Goal: Task Accomplishment & Management: Complete application form

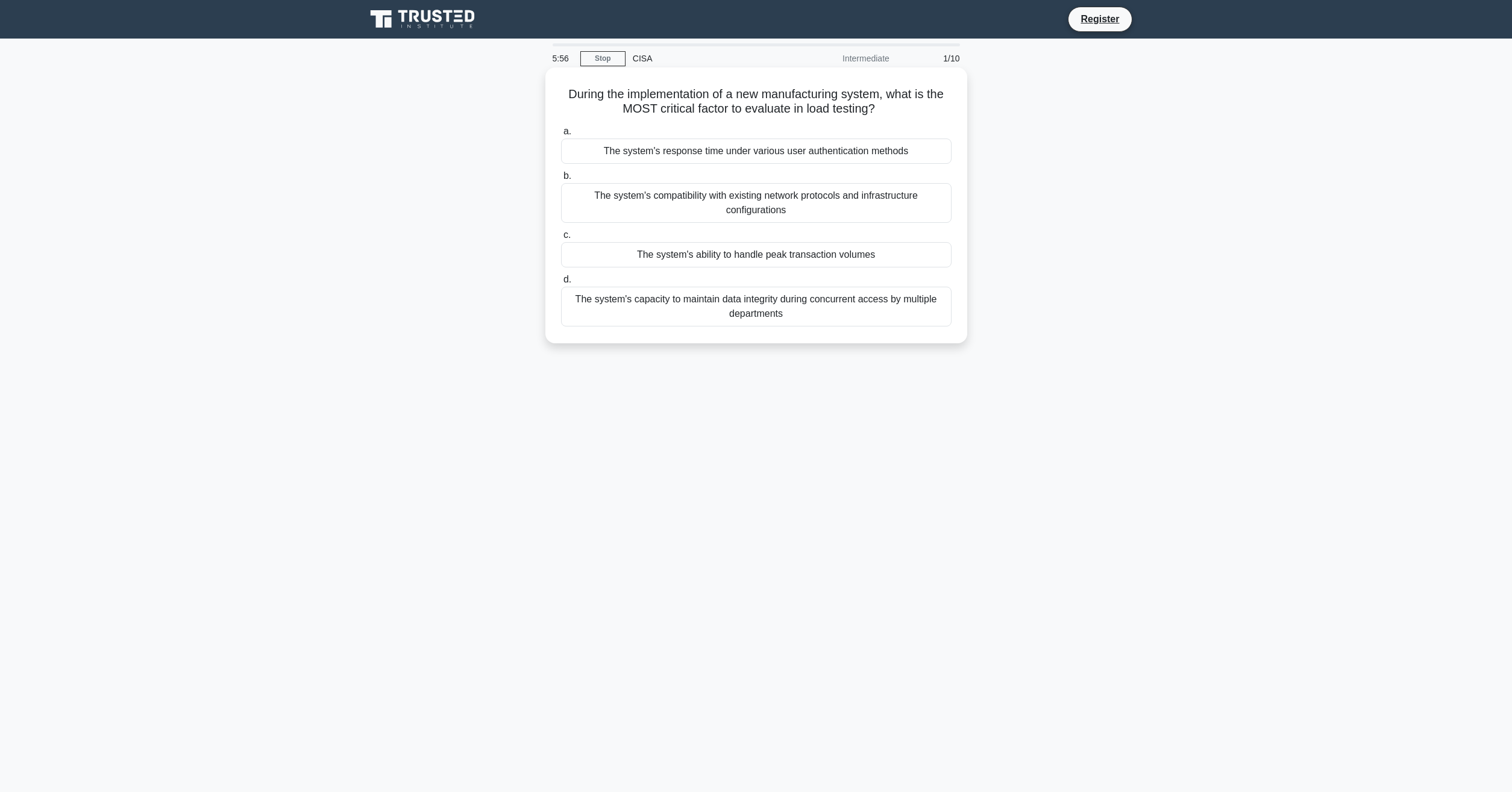
click at [786, 258] on div "The system's ability to handle peak transaction volumes" at bounding box center [756, 255] width 391 height 26
click at [561, 240] on input "c. The system's ability to handle peak transaction volumes" at bounding box center [561, 236] width 0 height 8
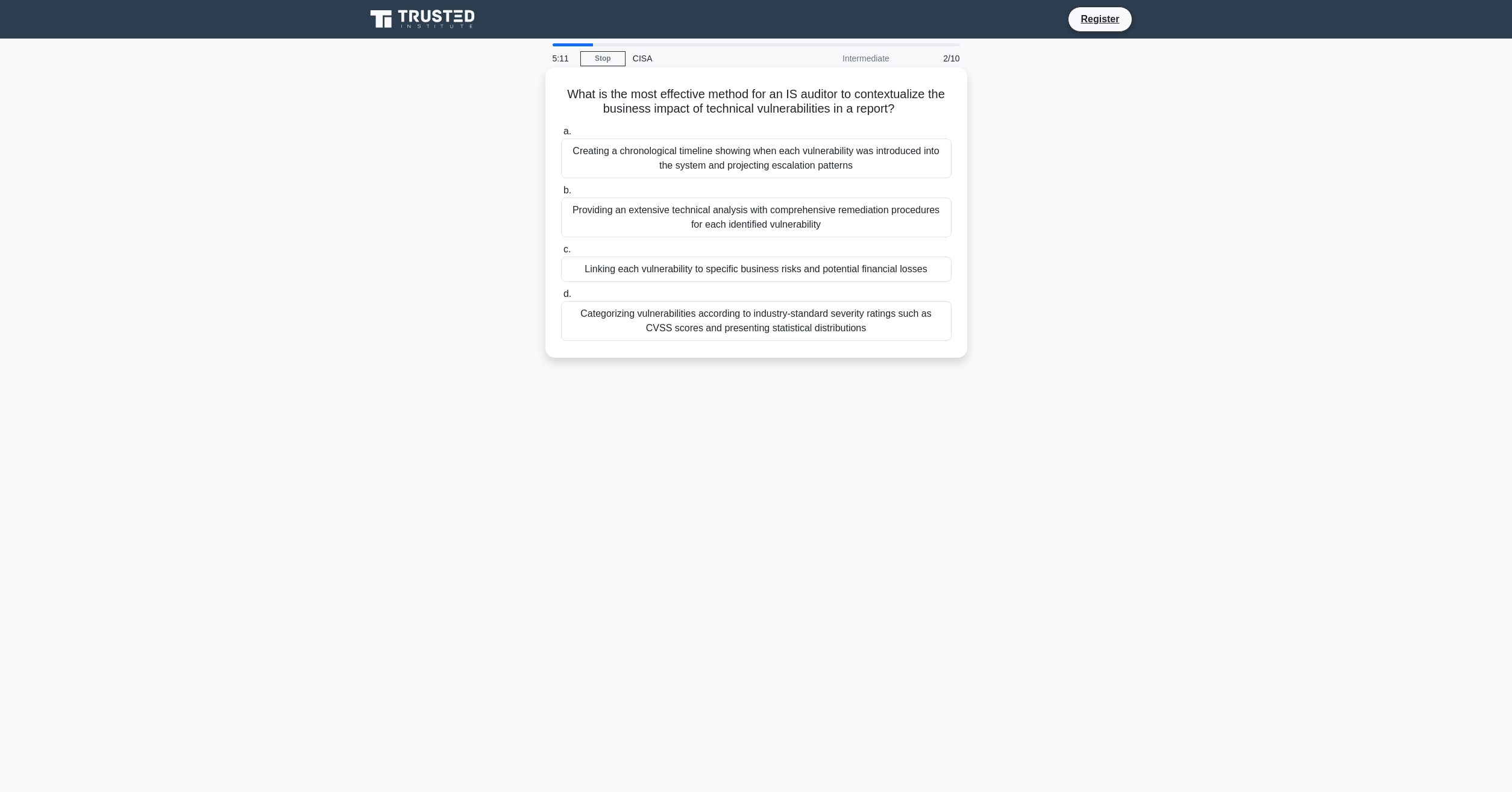
click at [865, 275] on div "Linking each vulnerability to specific business risks and potential financial l…" at bounding box center [756, 269] width 391 height 26
click at [561, 253] on input "c. Linking each vulnerability to specific business risks and potential financia…" at bounding box center [561, 250] width 0 height 8
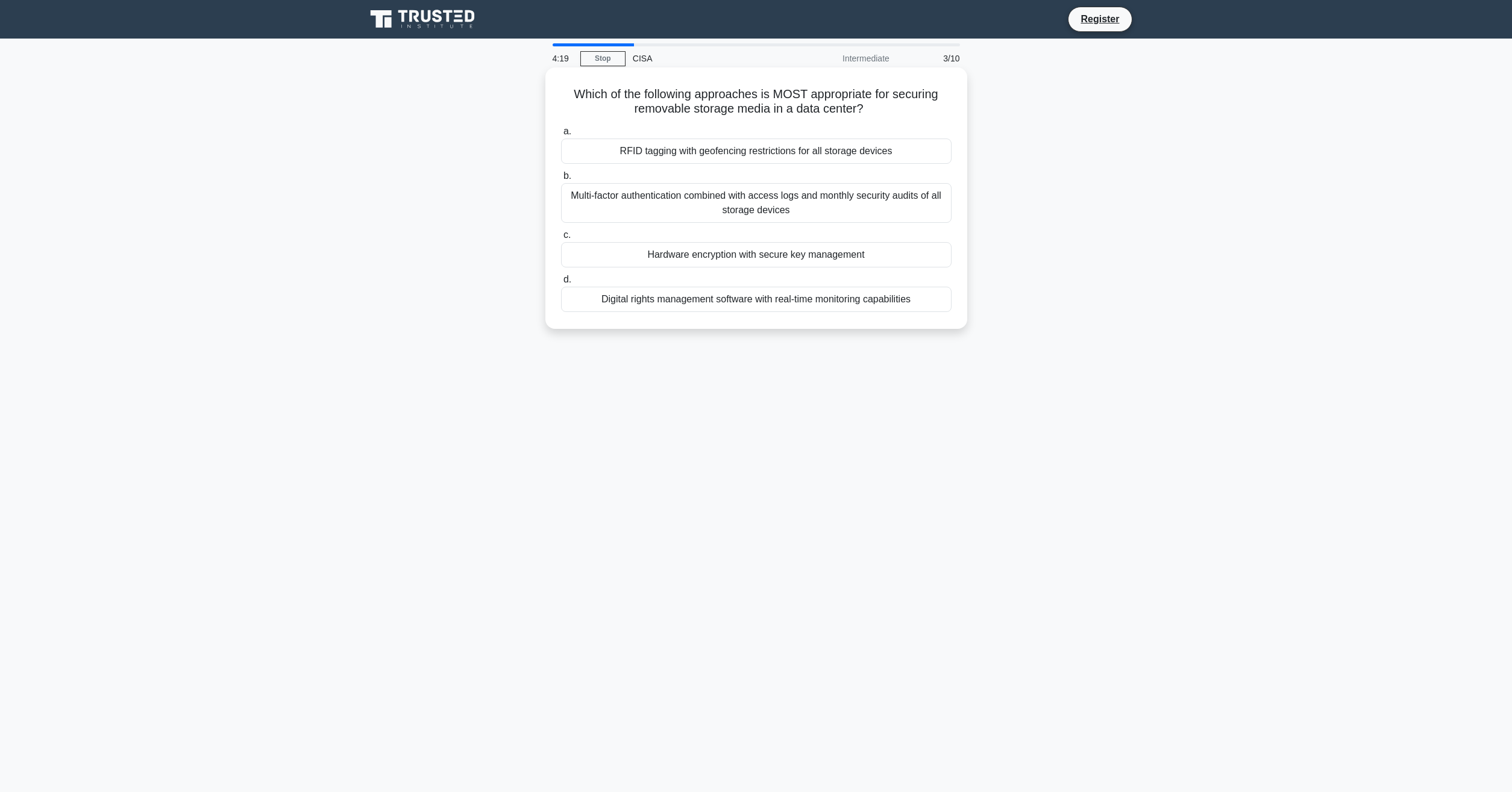
click at [724, 258] on div "Hardware encryption with secure key management" at bounding box center [756, 255] width 391 height 26
click at [561, 240] on input "c. Hardware encryption with secure key management" at bounding box center [561, 236] width 0 height 8
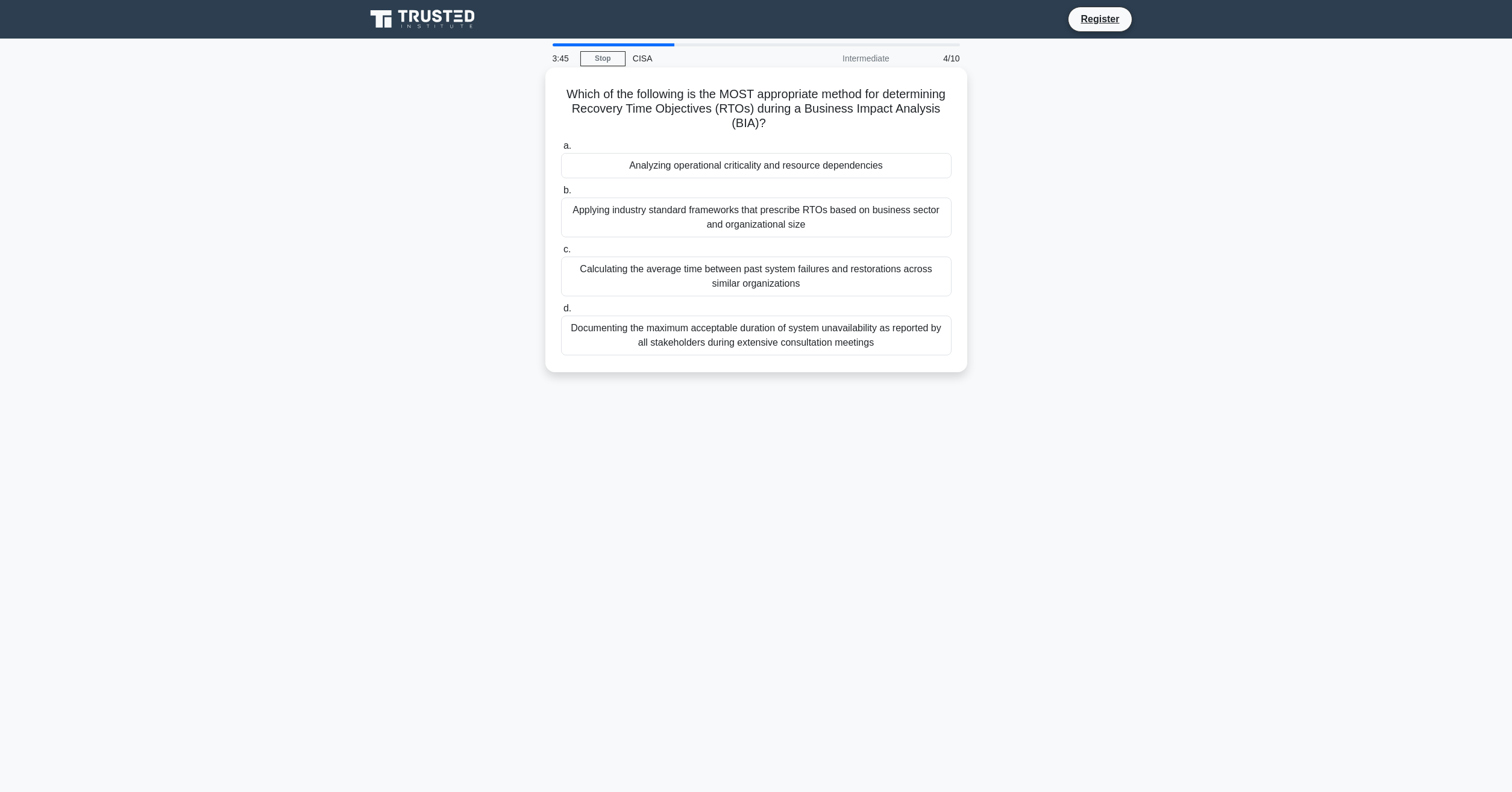
click at [608, 282] on div "Calculating the average time between past system failures and restorations acro…" at bounding box center [756, 276] width 391 height 39
click at [561, 253] on input "c. Calculating the average time between past system failures and restorations a…" at bounding box center [561, 250] width 0 height 8
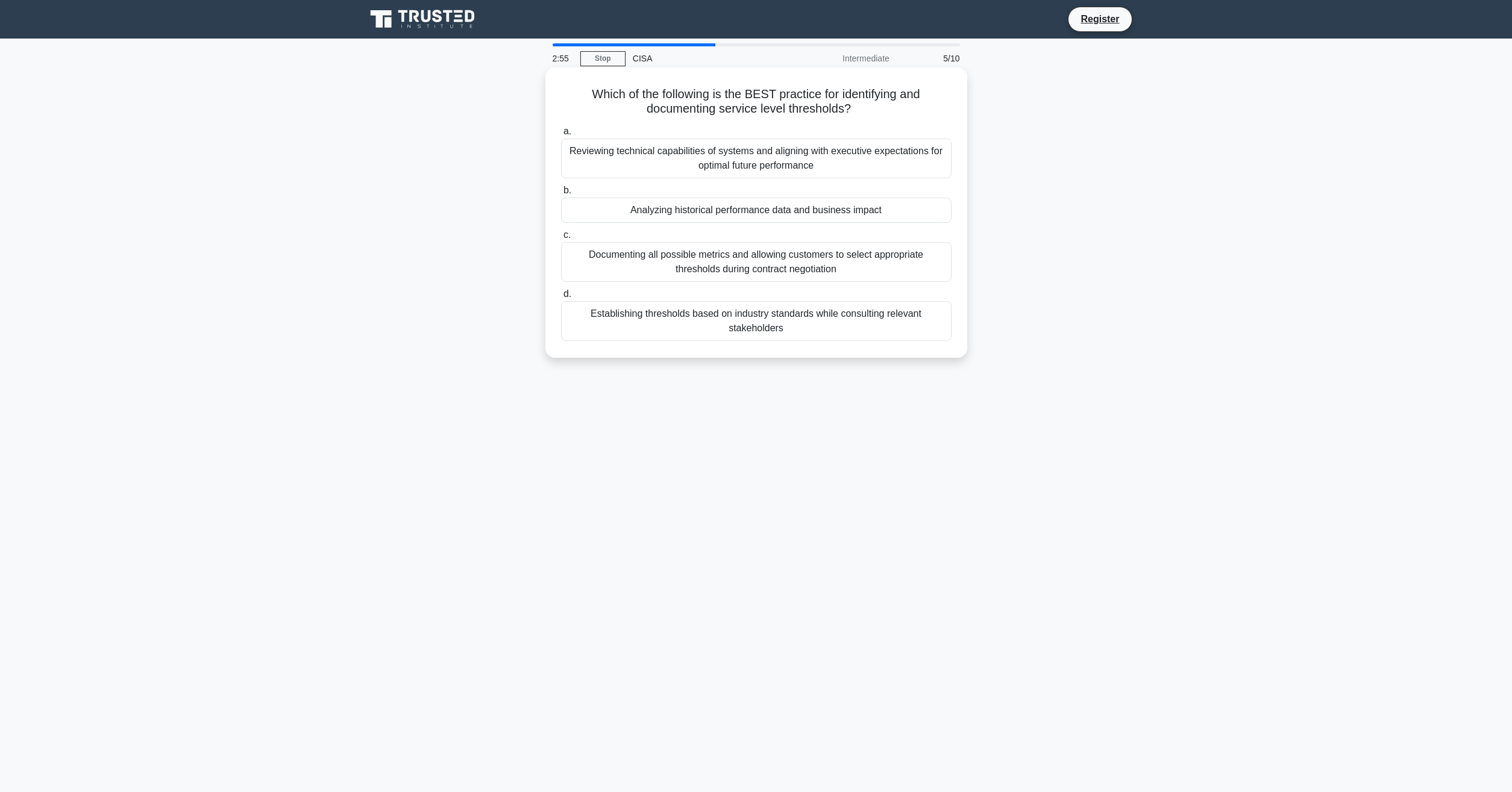
click at [570, 157] on div "Reviewing technical capabilities of systems and aligning with executive expecta…" at bounding box center [756, 159] width 391 height 39
click at [561, 135] on input "a. Reviewing technical capabilities of systems and aligning with executive expe…" at bounding box center [561, 132] width 0 height 8
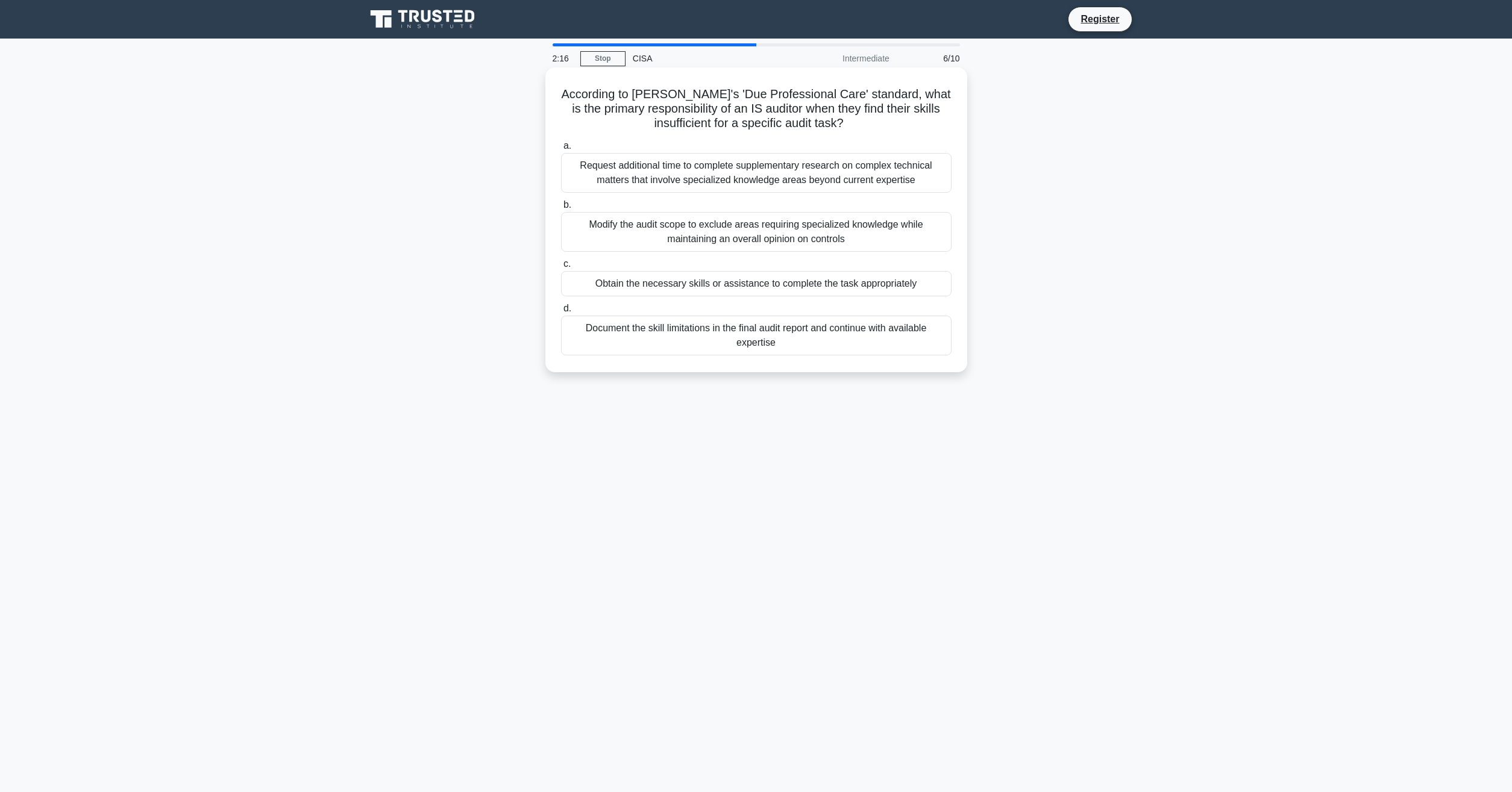
click at [598, 170] on div "Request additional time to complete supplementary research on complex technical…" at bounding box center [756, 173] width 391 height 39
click at [561, 150] on input "a. Request additional time to complete supplementary research on complex techni…" at bounding box center [561, 146] width 0 height 8
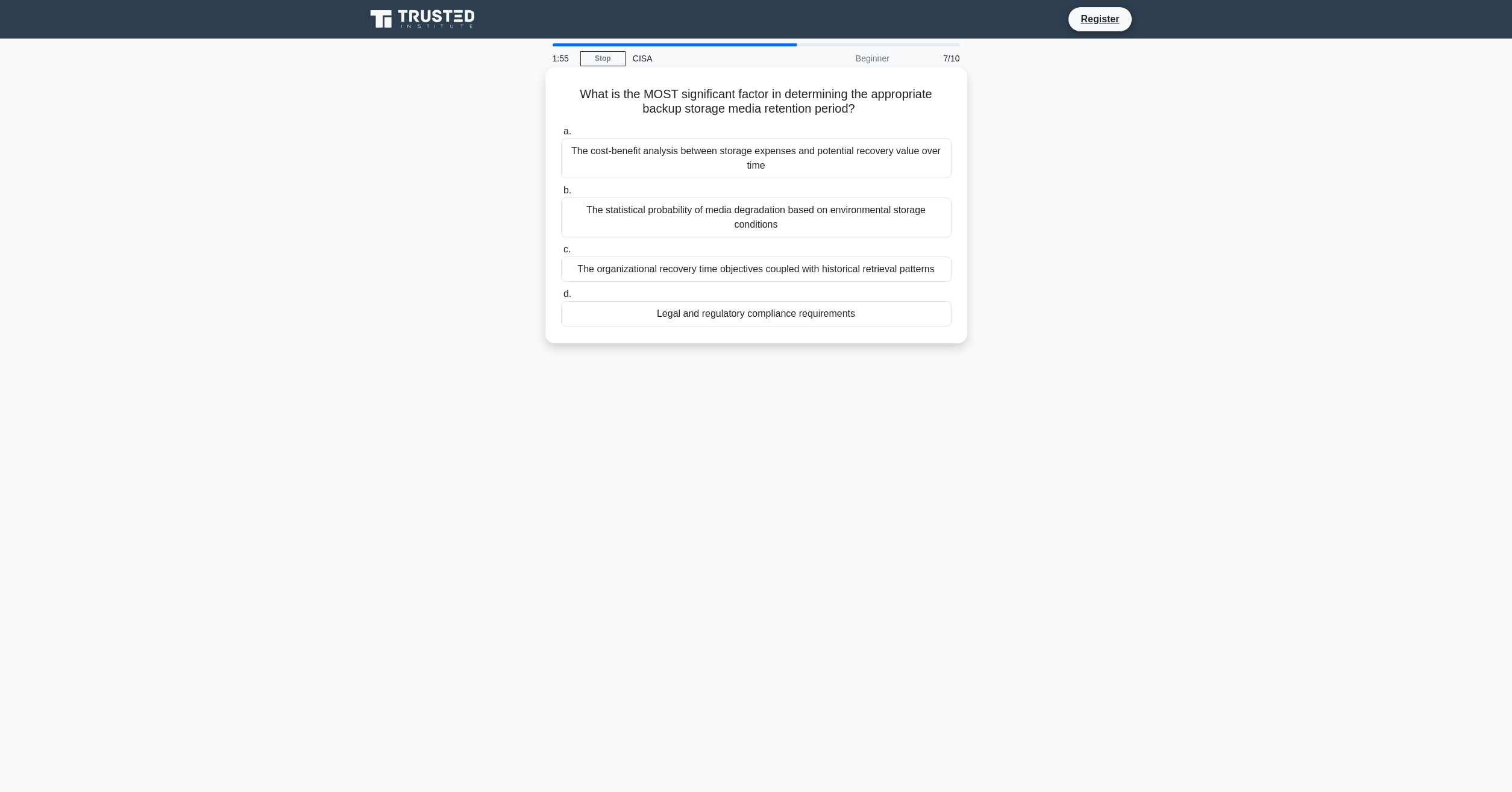
click at [730, 313] on div "Legal and regulatory compliance requirements" at bounding box center [756, 315] width 391 height 26
click at [561, 298] on input "d. Legal and regulatory compliance requirements" at bounding box center [561, 295] width 0 height 8
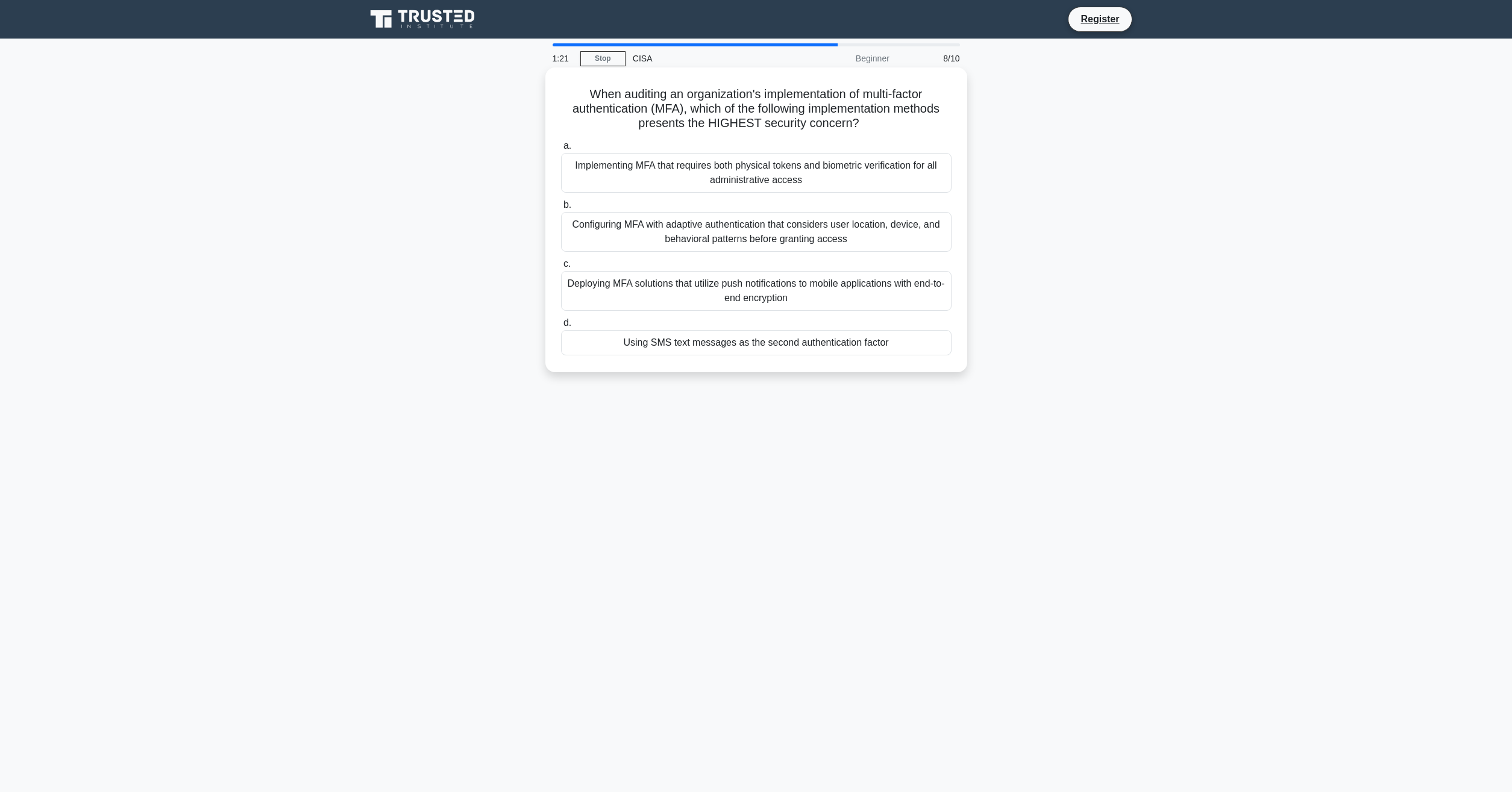
click at [620, 347] on div "Using SMS text messages as the second authentication factor" at bounding box center [756, 343] width 391 height 26
click at [561, 327] on input "d. Using SMS text messages as the second authentication factor" at bounding box center [561, 324] width 0 height 8
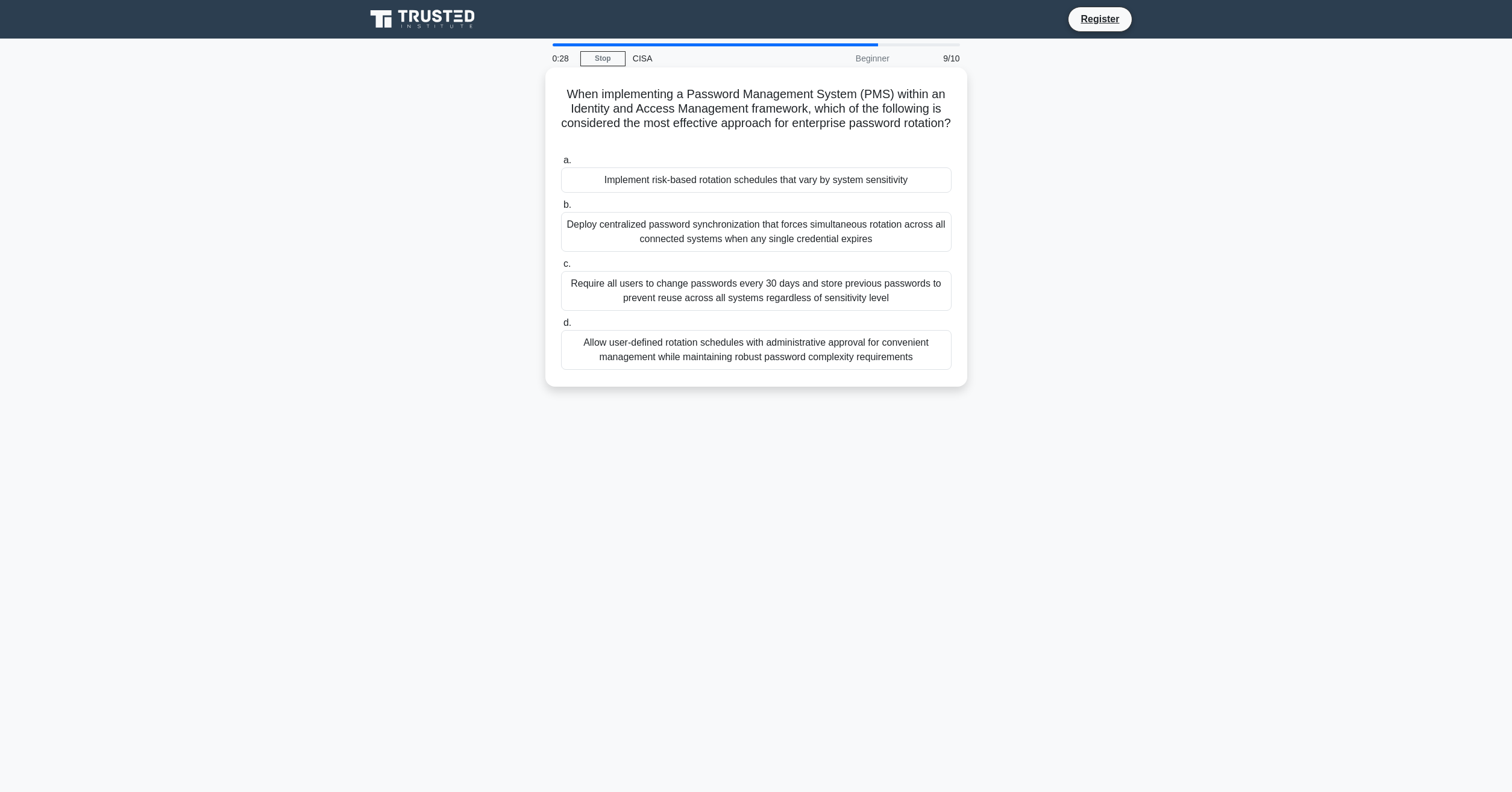
click at [756, 177] on div "Implement risk-based rotation schedules that vary by system sensitivity" at bounding box center [756, 180] width 391 height 26
click at [561, 165] on input "a. Implement risk-based rotation schedules that vary by system sensitivity" at bounding box center [561, 161] width 0 height 8
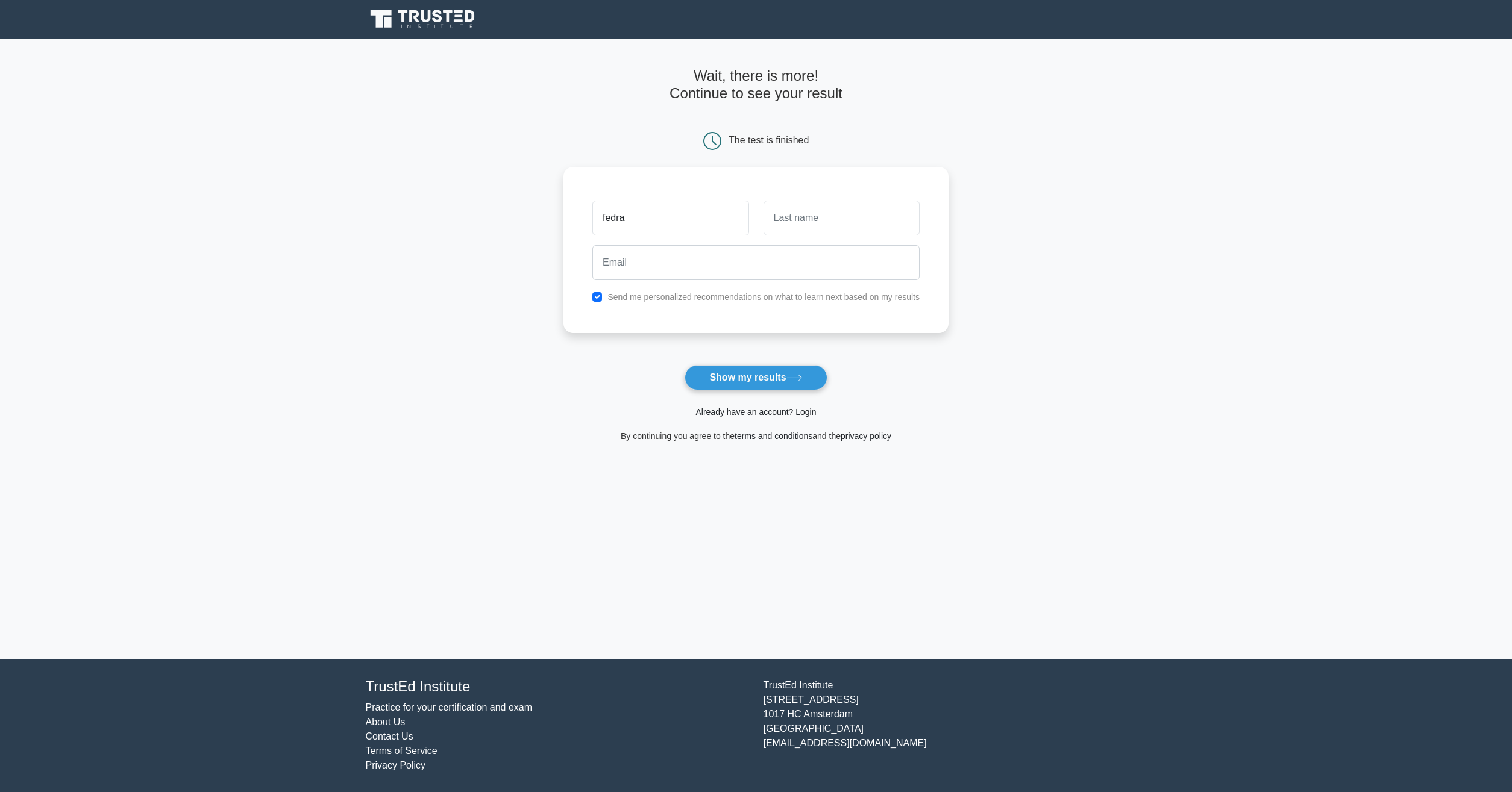
type input "fedra"
click at [783, 218] on input "text" at bounding box center [841, 217] width 156 height 35
type input "v"
click at [724, 265] on input "email" at bounding box center [756, 262] width 327 height 35
type input "fvinsta50@gmail.com"
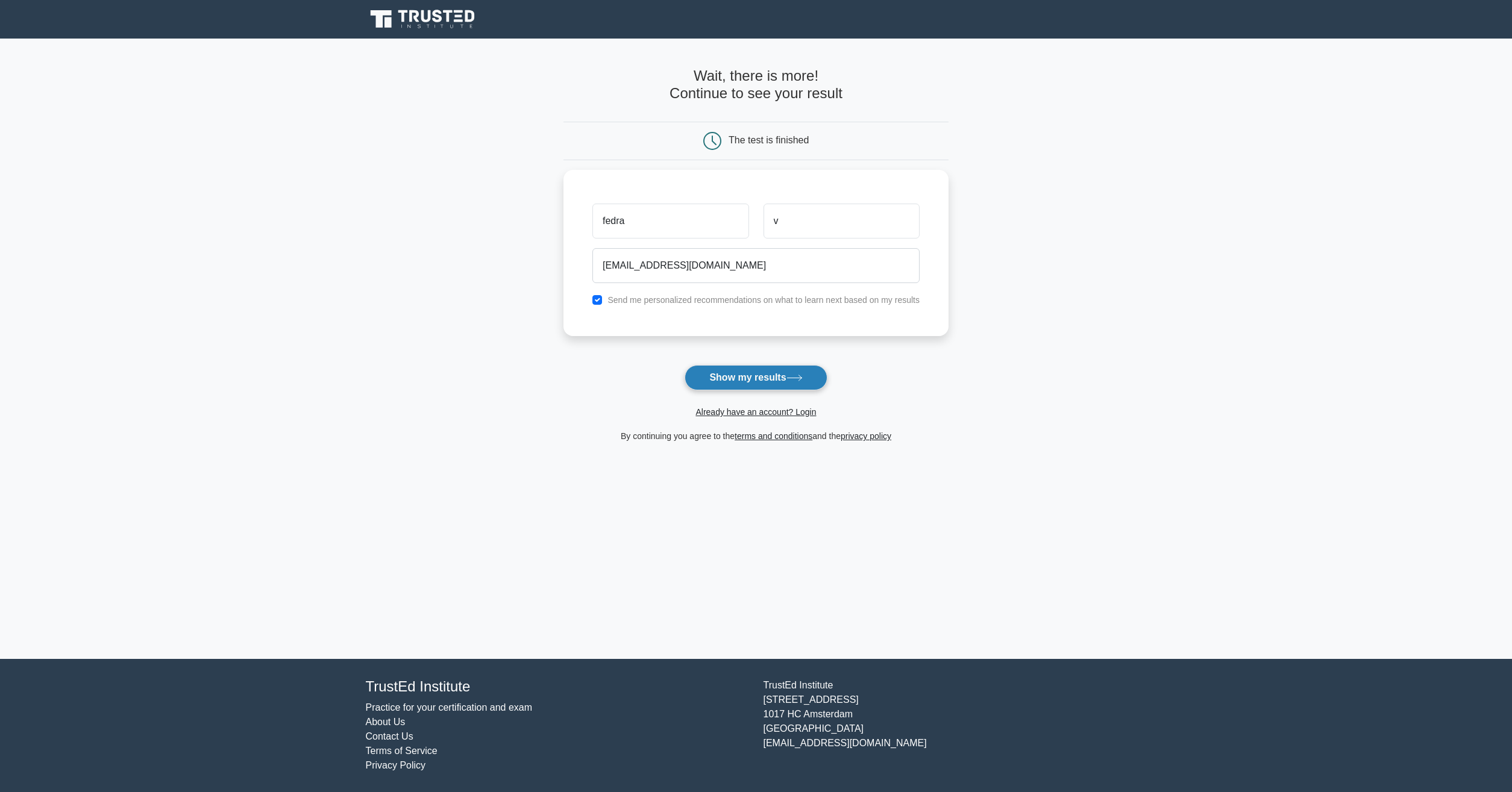
click at [729, 385] on button "Show my results" at bounding box center [756, 378] width 142 height 26
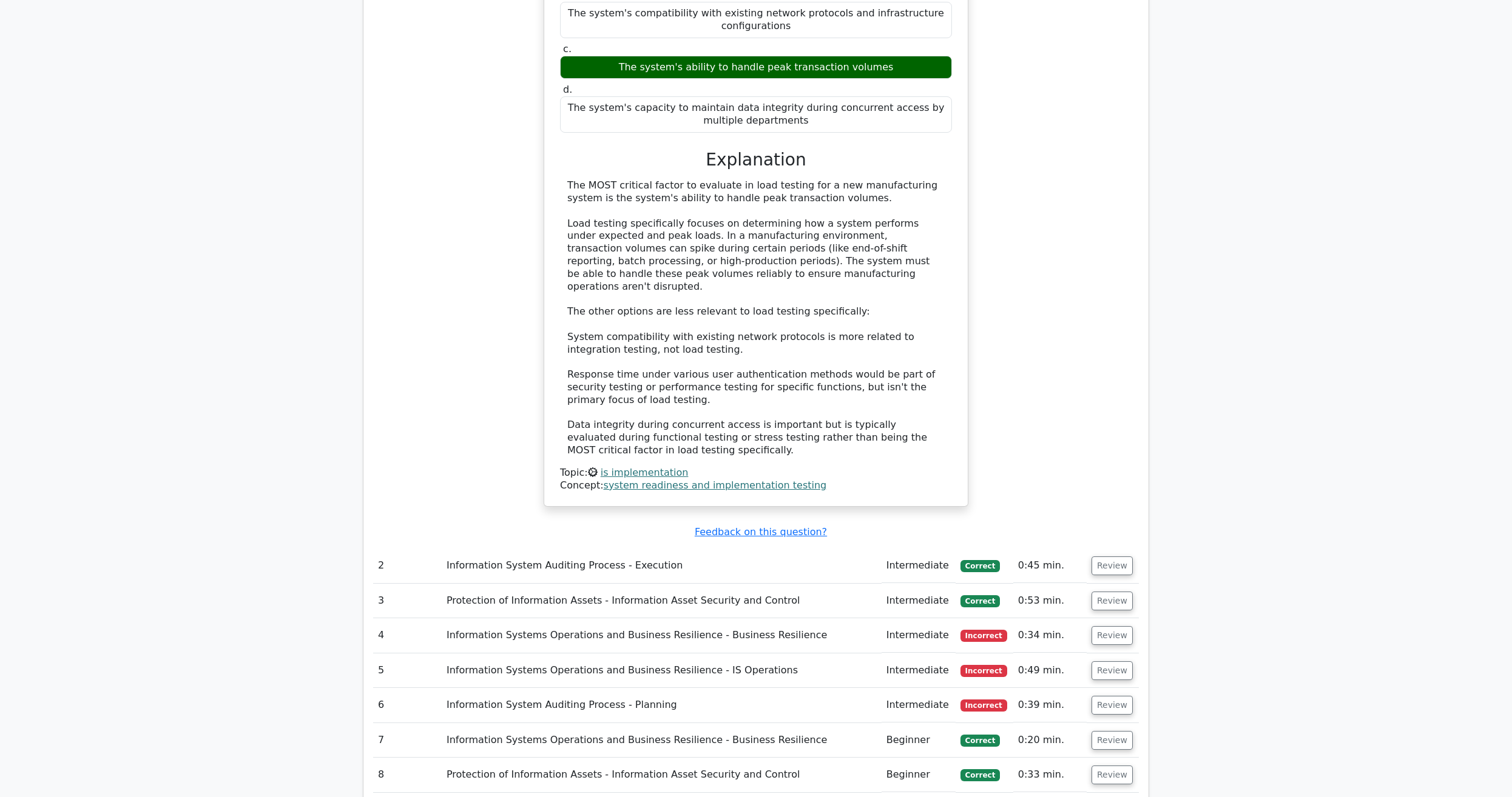
scroll to position [1237, 0]
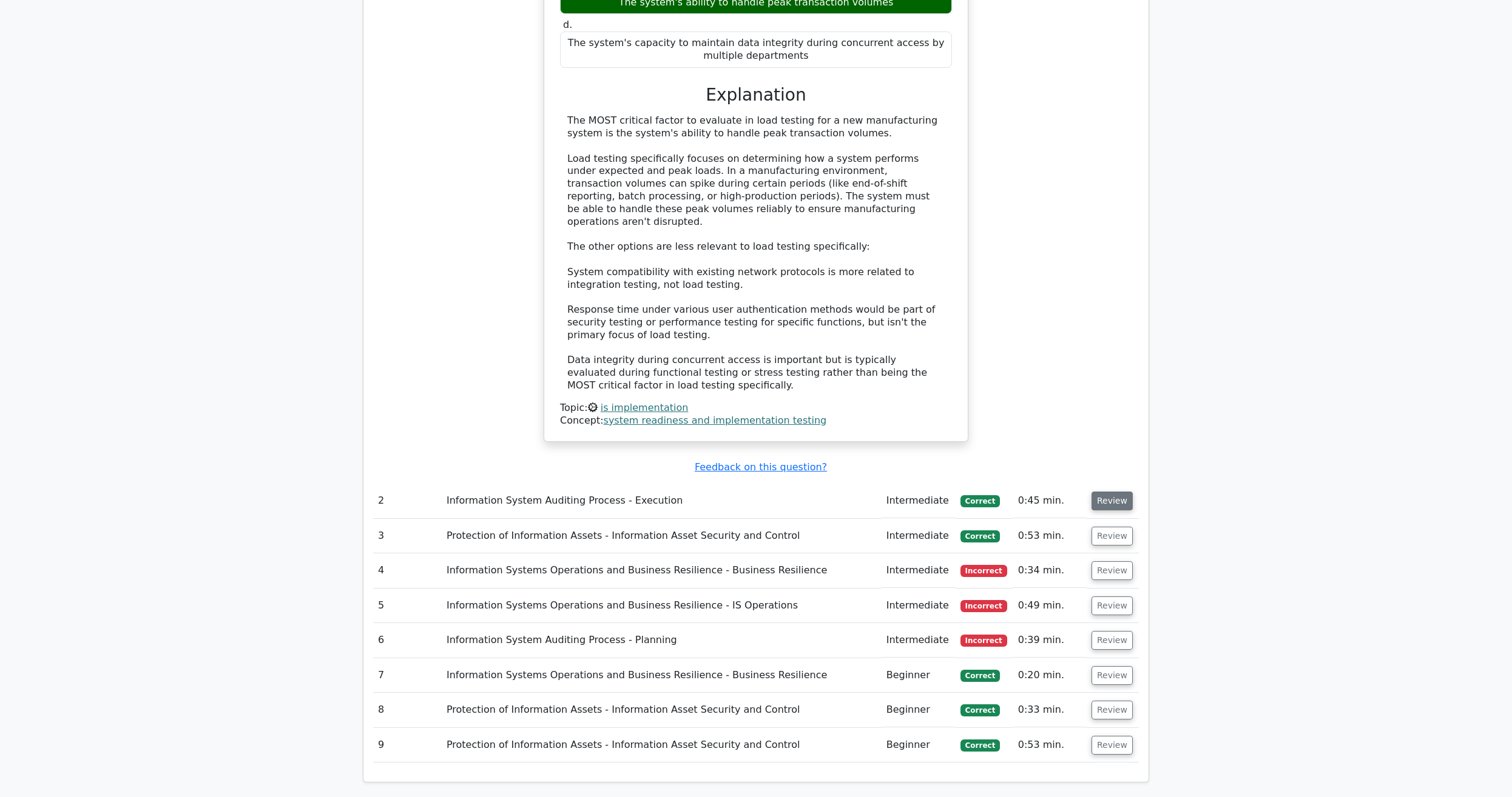
click at [1116, 492] on button "Review" at bounding box center [1112, 501] width 42 height 19
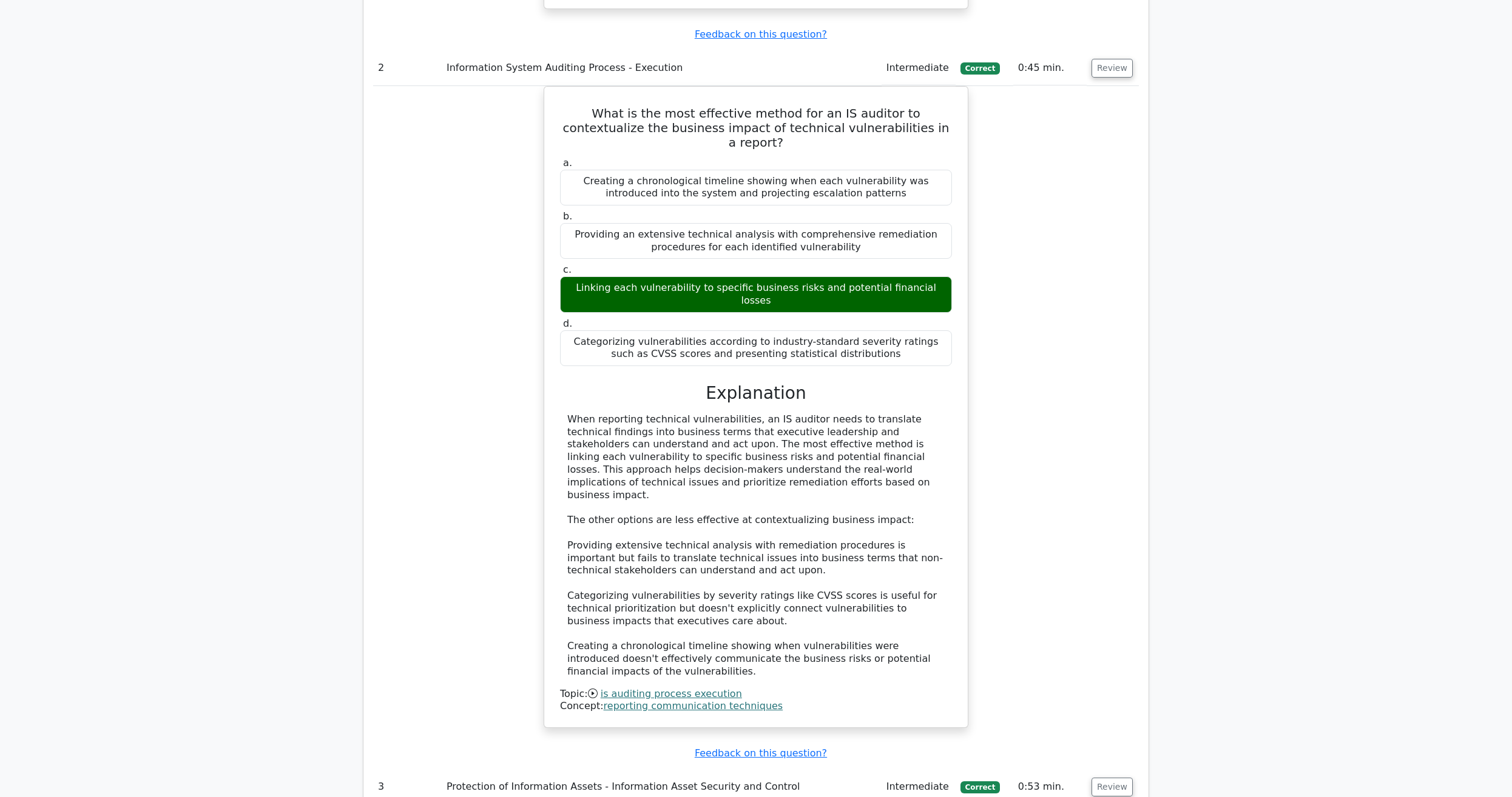
scroll to position [1856, 0]
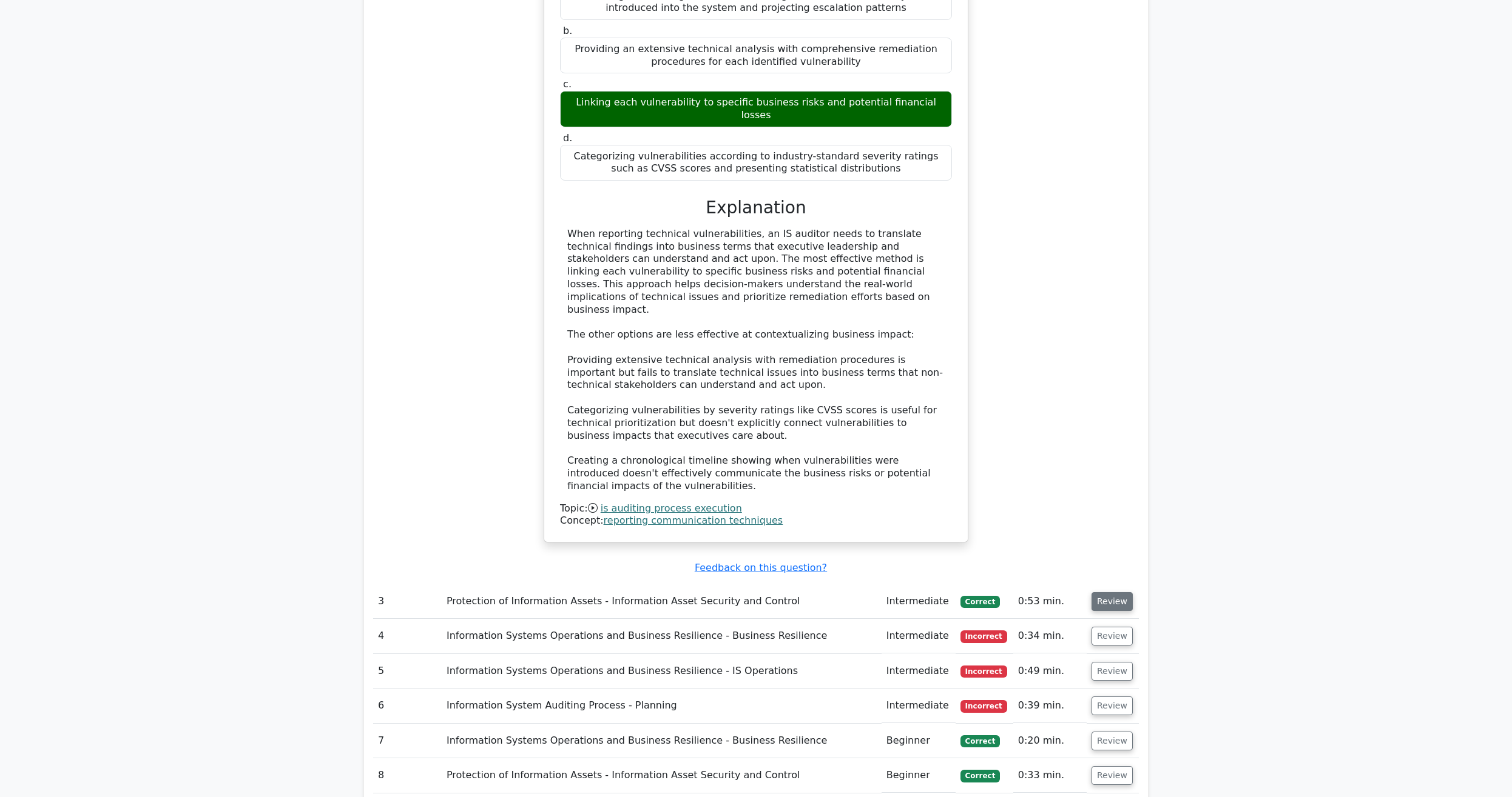
click at [1116, 593] on button "Review" at bounding box center [1112, 601] width 42 height 19
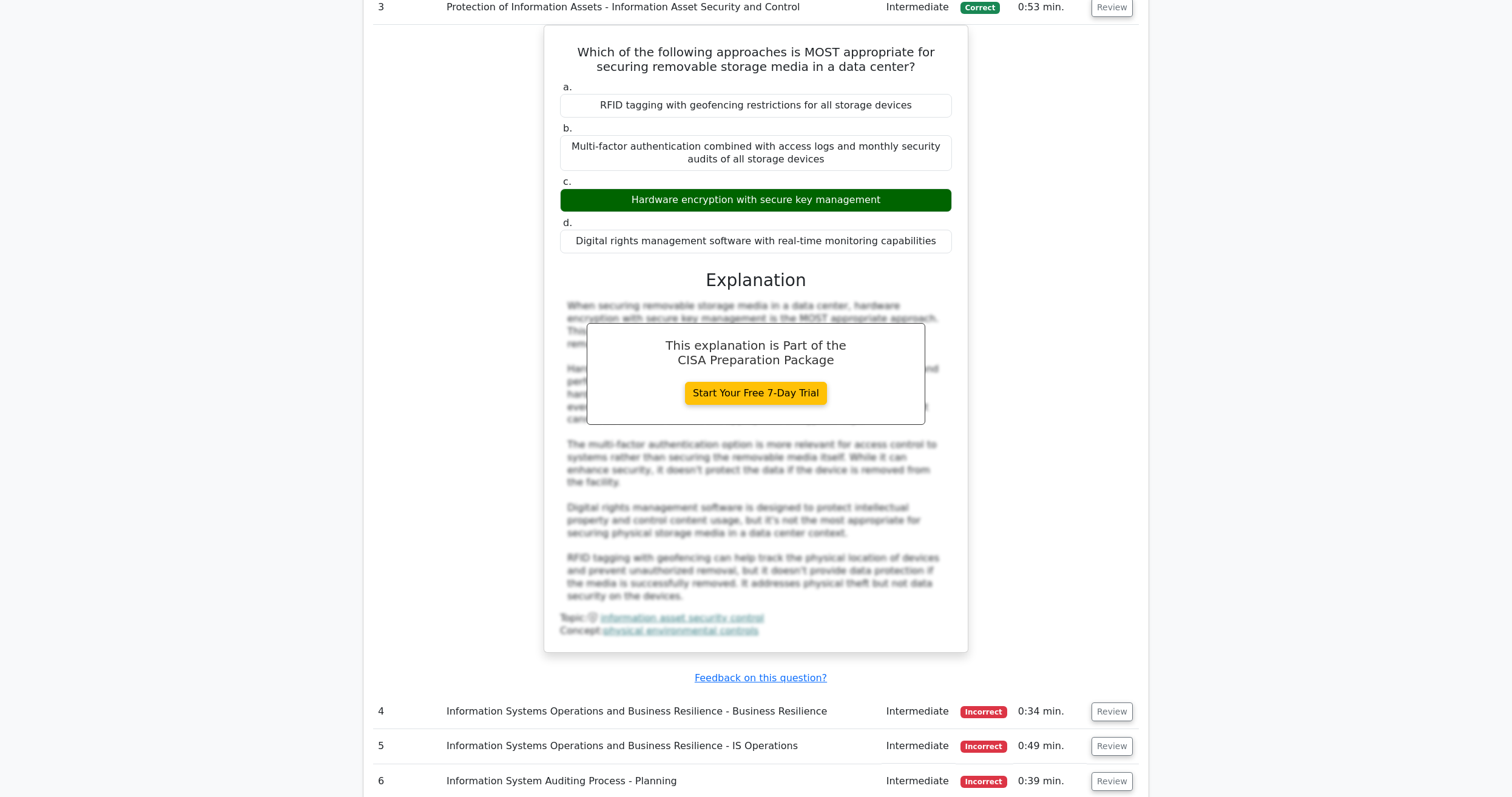
scroll to position [2598, 0]
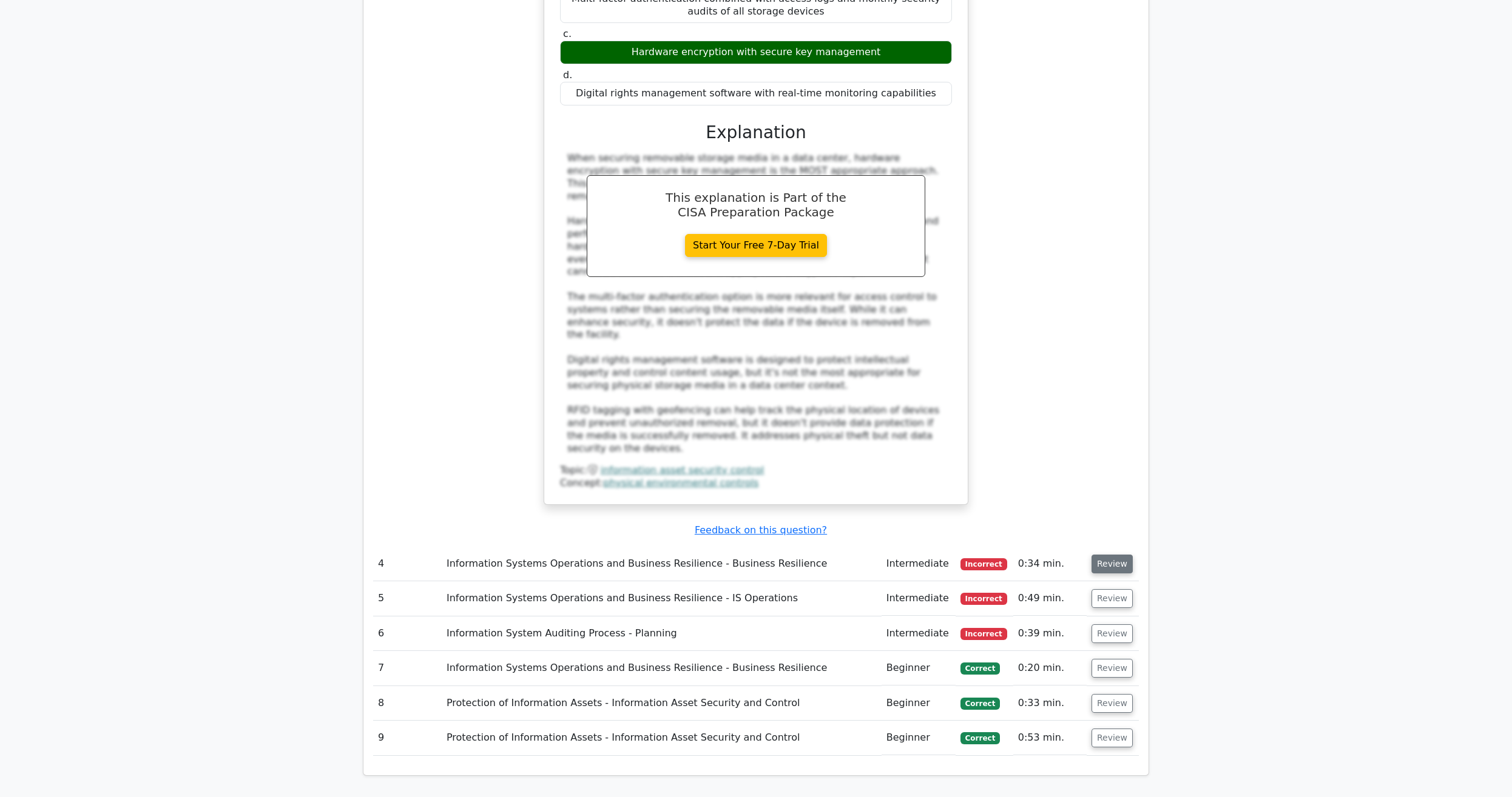
click at [1105, 555] on button "Review" at bounding box center [1112, 564] width 42 height 19
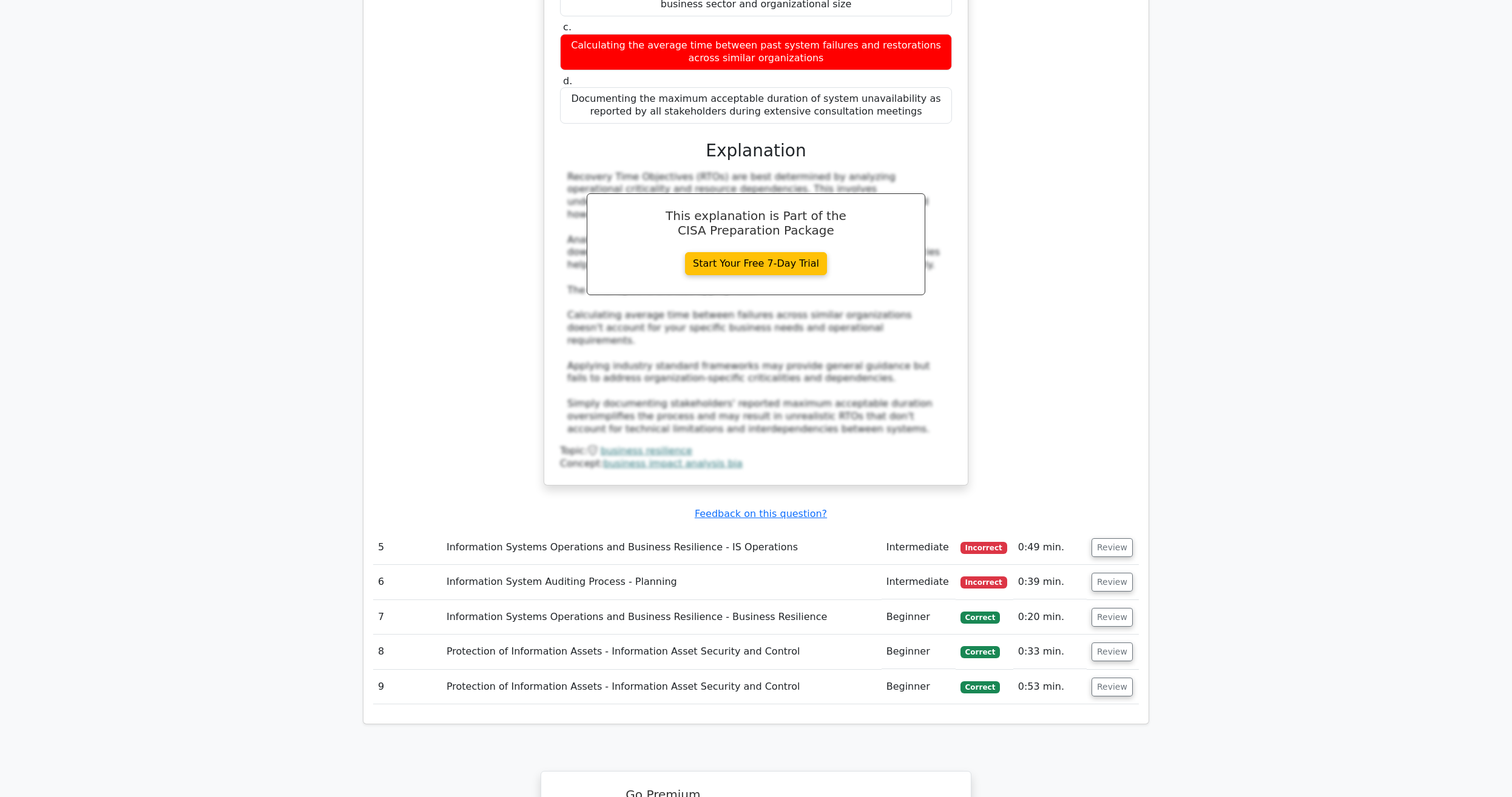
scroll to position [3340, 0]
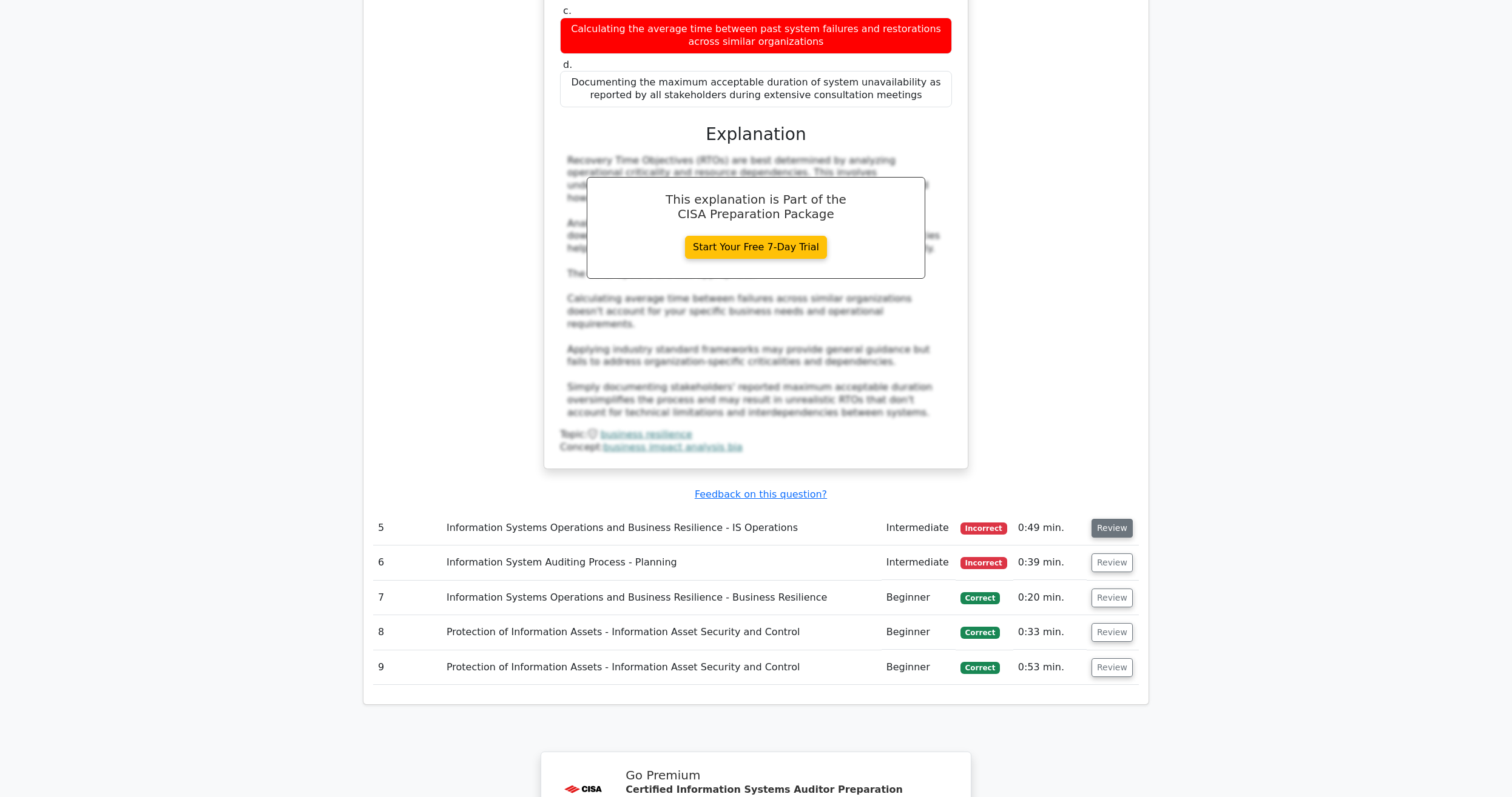
click at [1114, 519] on button "Review" at bounding box center [1112, 528] width 42 height 19
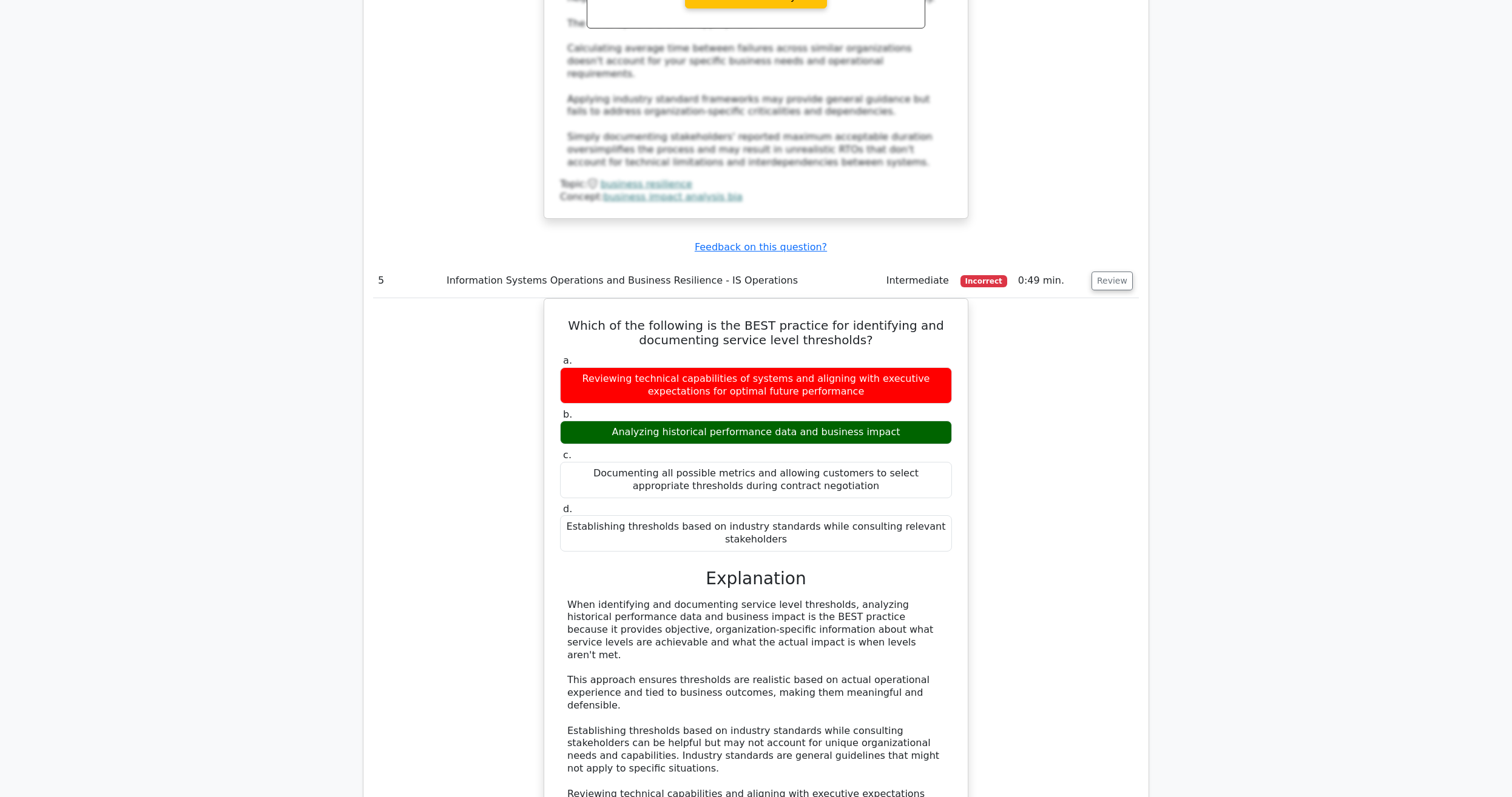
scroll to position [3835, 0]
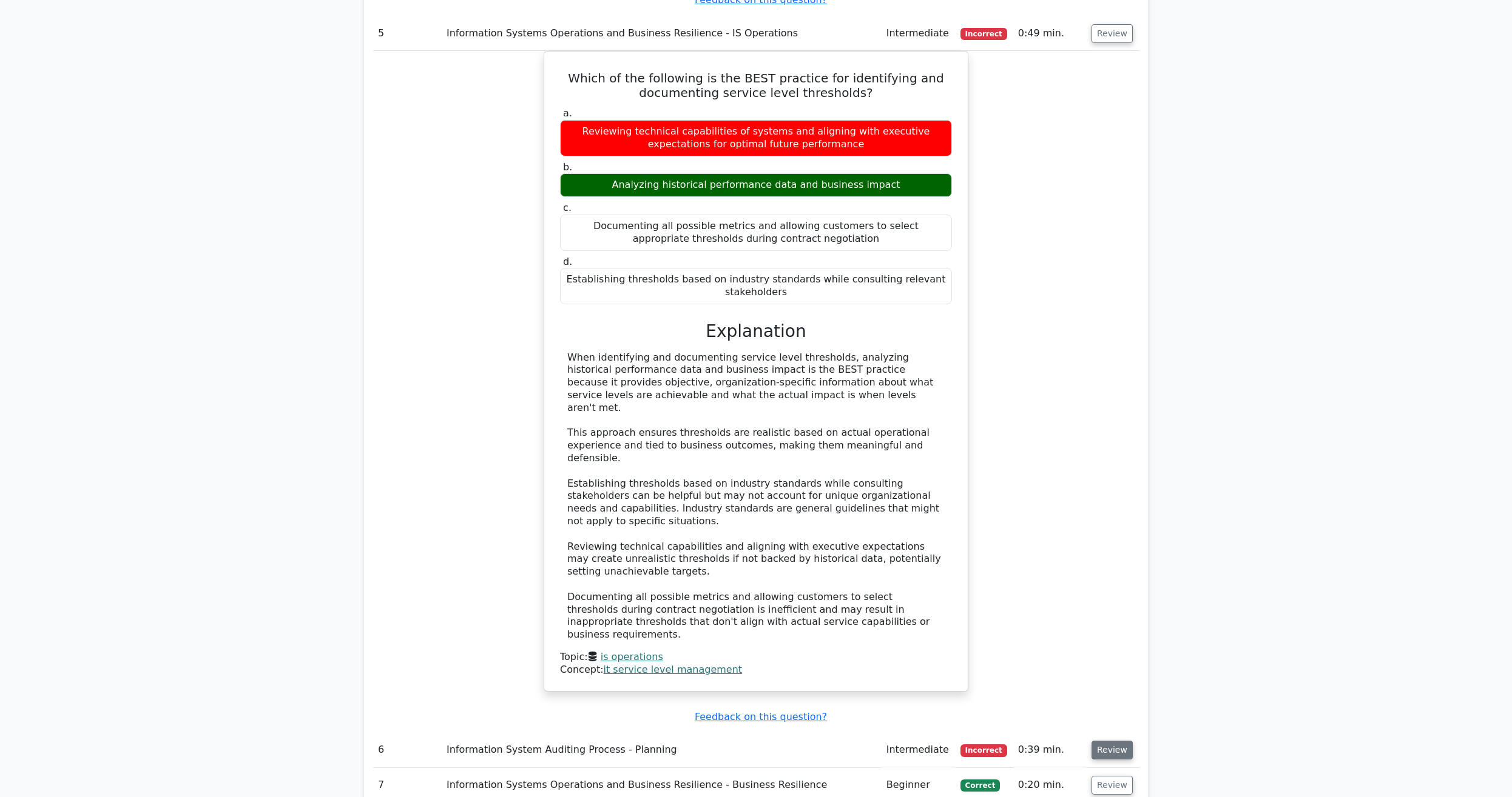
click at [1118, 741] on button "Review" at bounding box center [1112, 750] width 42 height 19
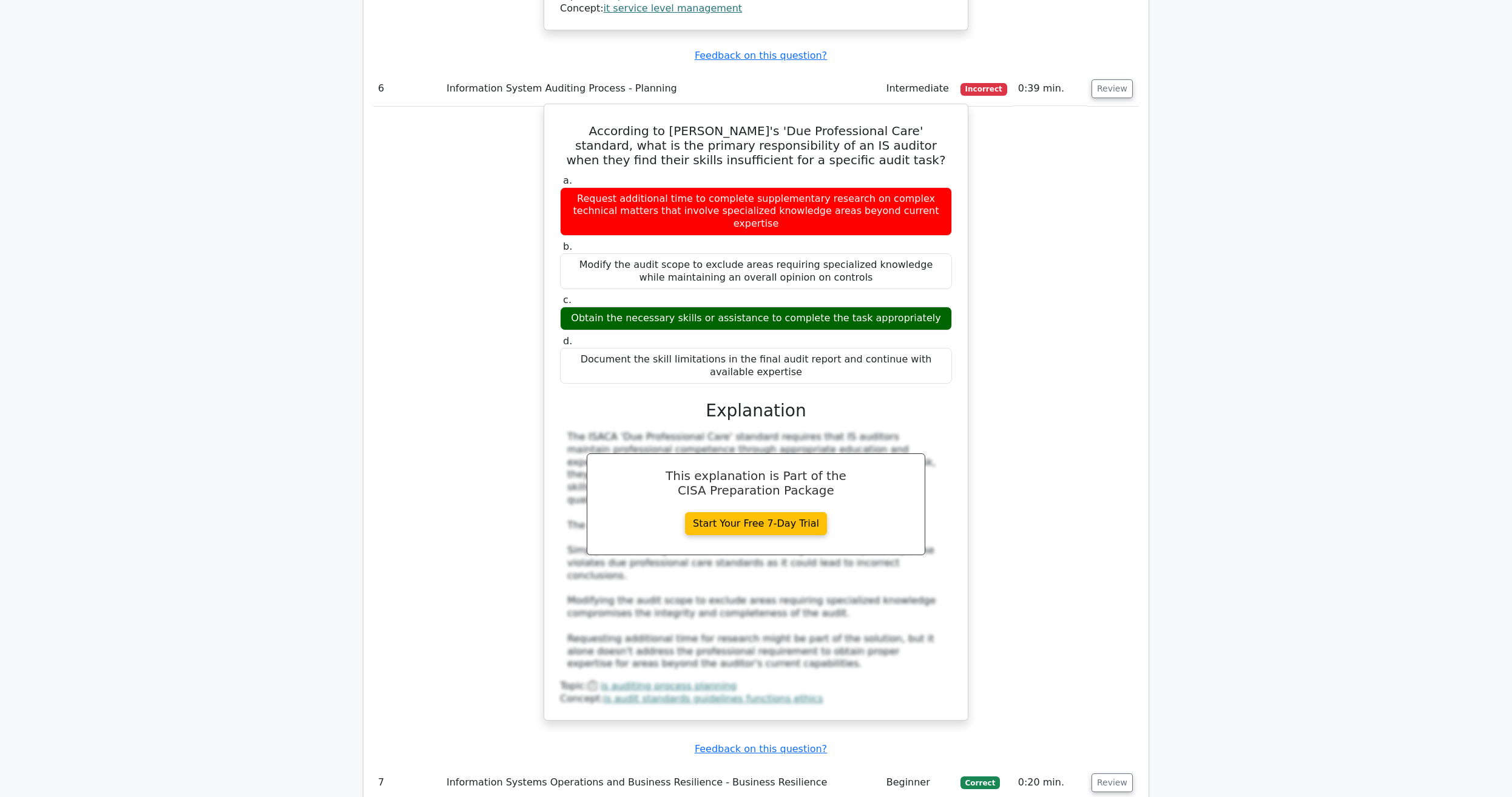
scroll to position [4578, 0]
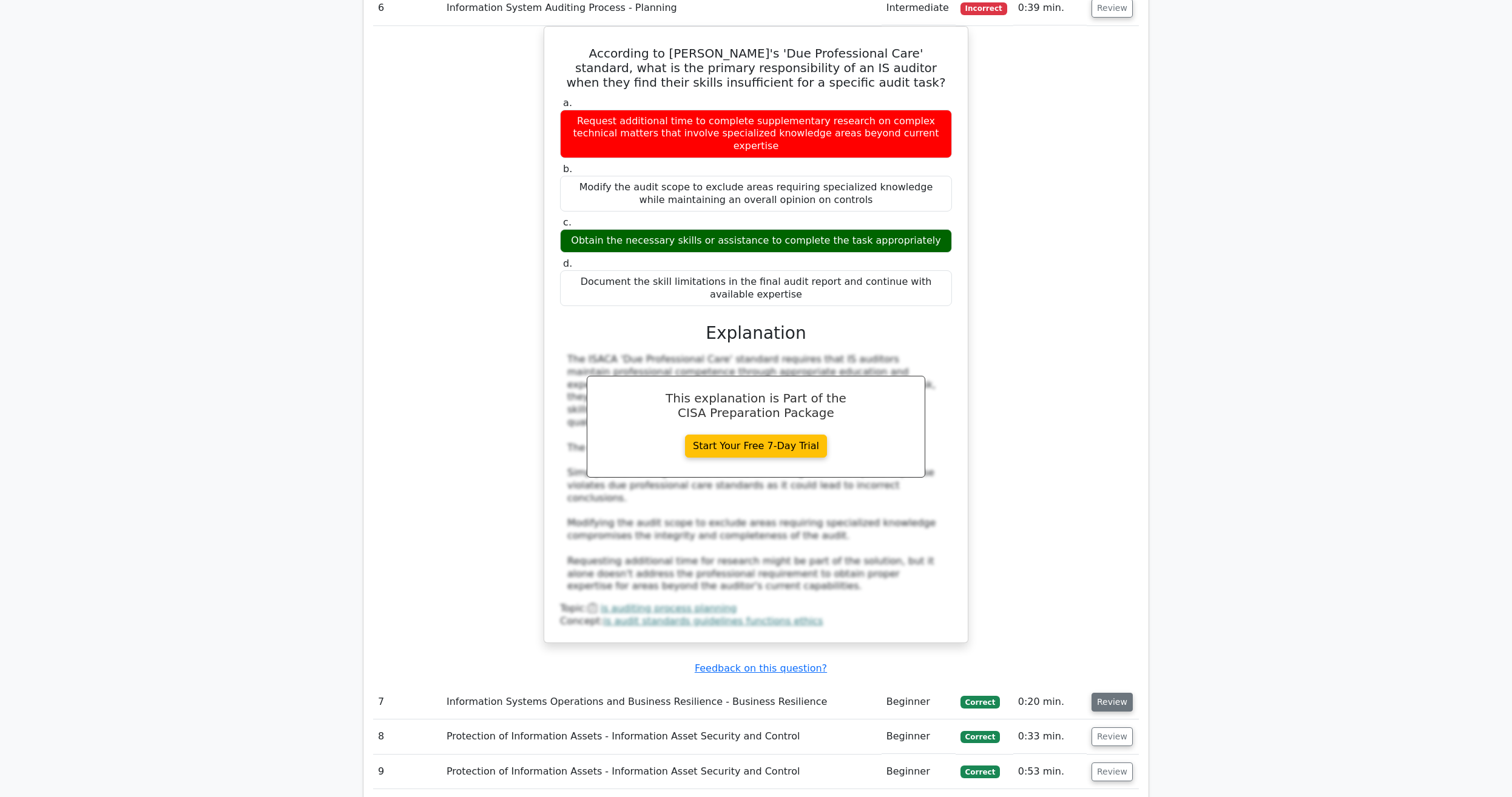
click at [1105, 693] on button "Review" at bounding box center [1112, 702] width 42 height 19
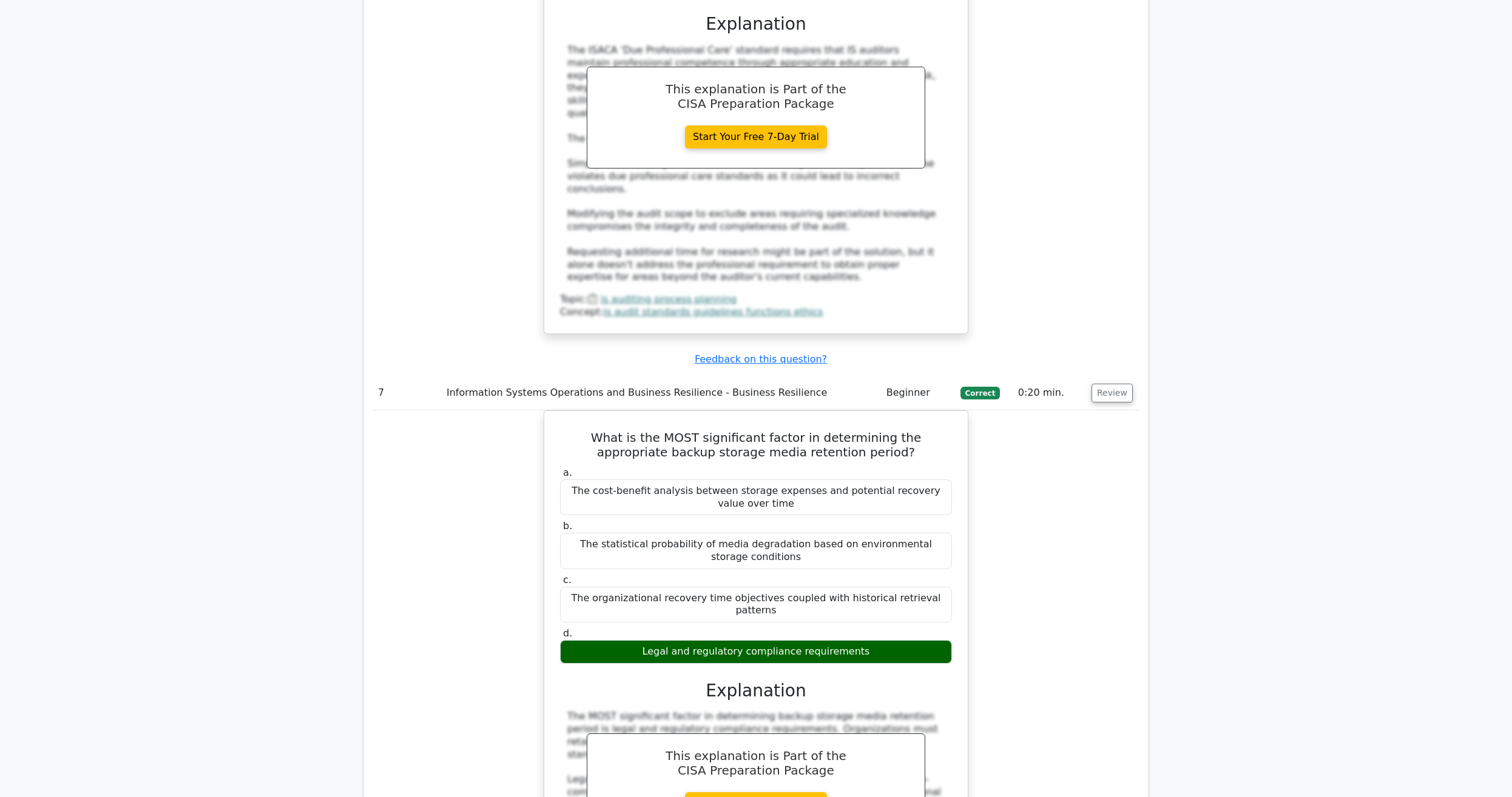
scroll to position [5134, 0]
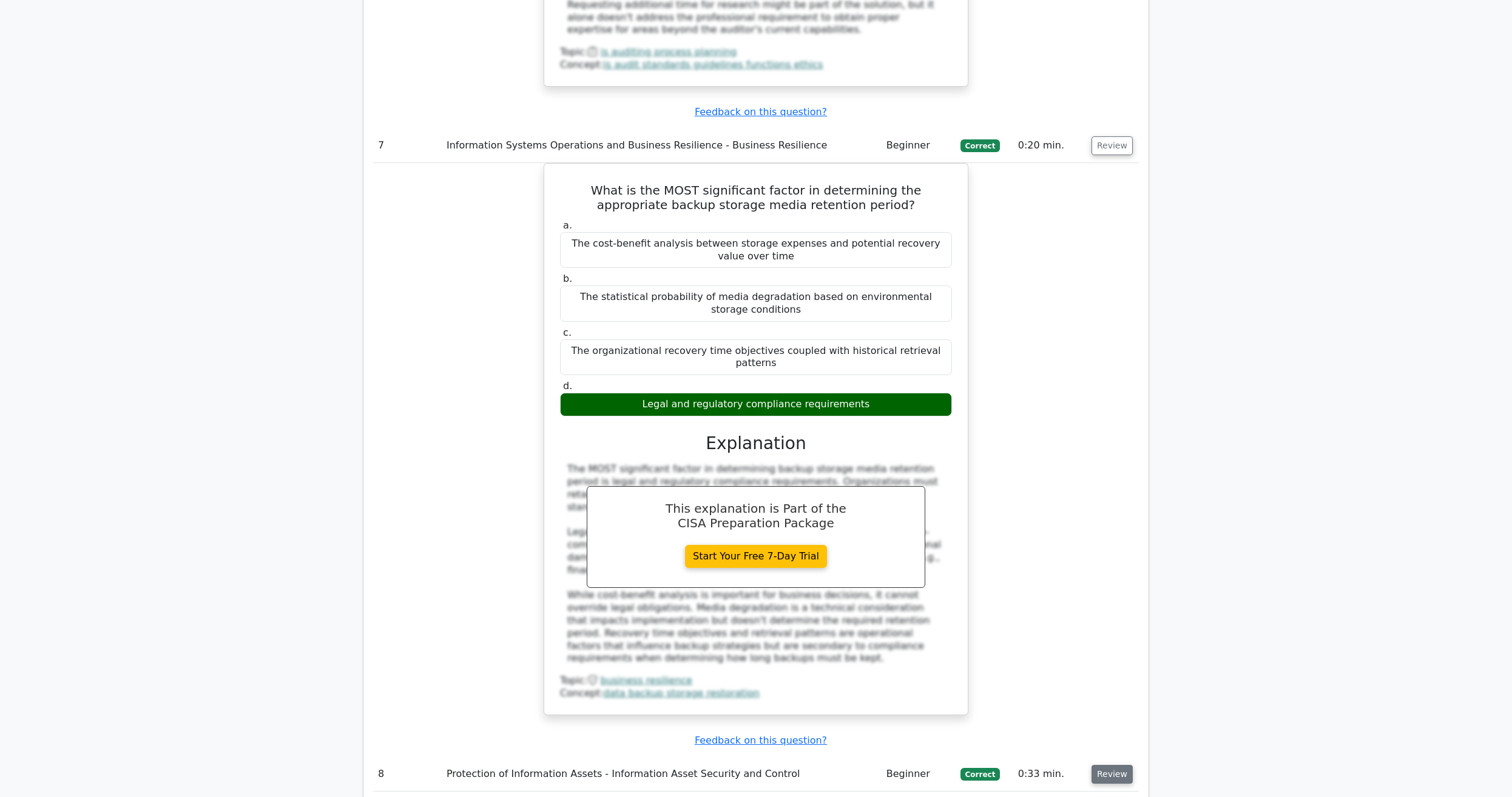
click at [1111, 765] on button "Review" at bounding box center [1112, 774] width 42 height 19
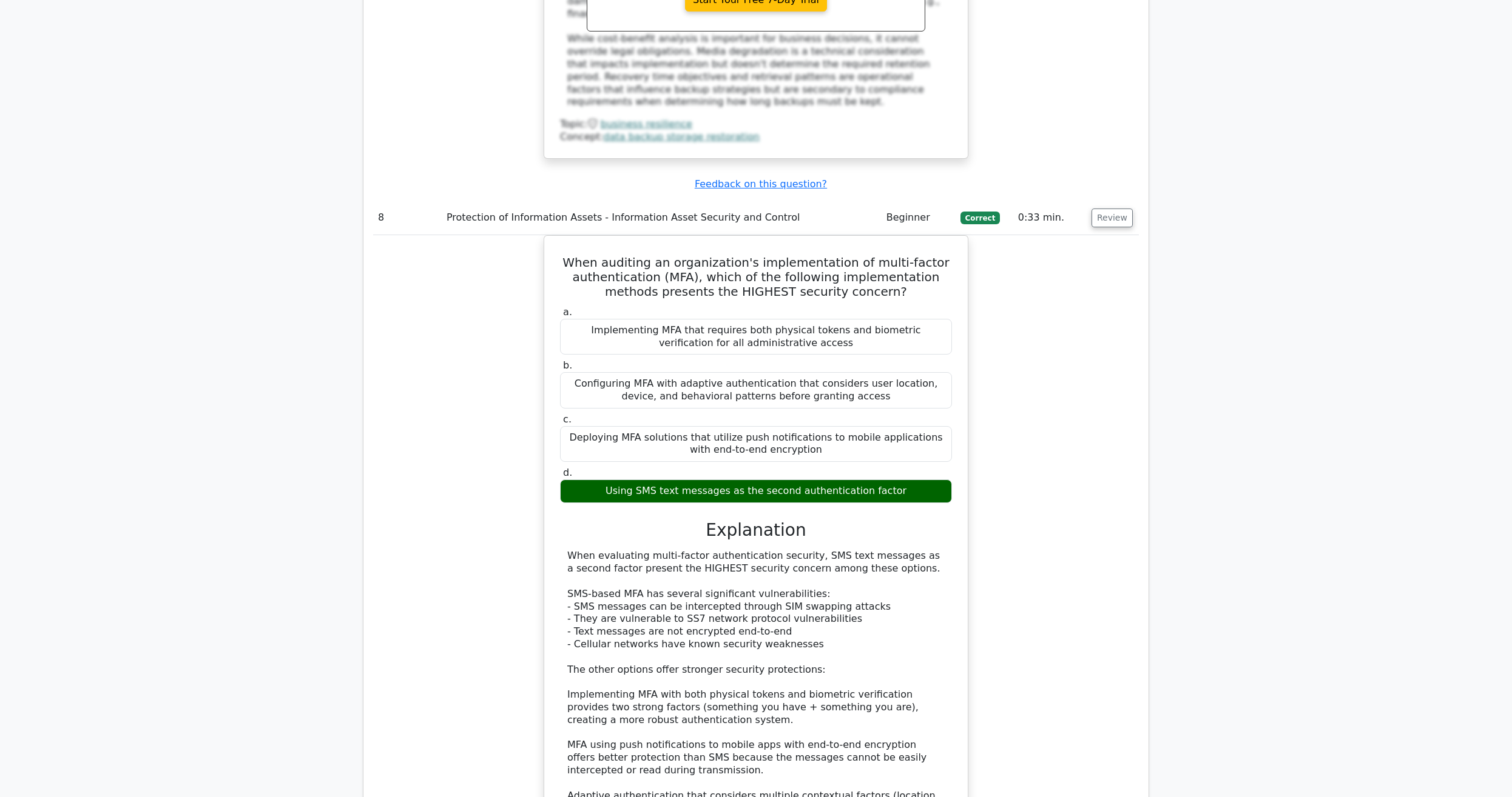
scroll to position [5877, 0]
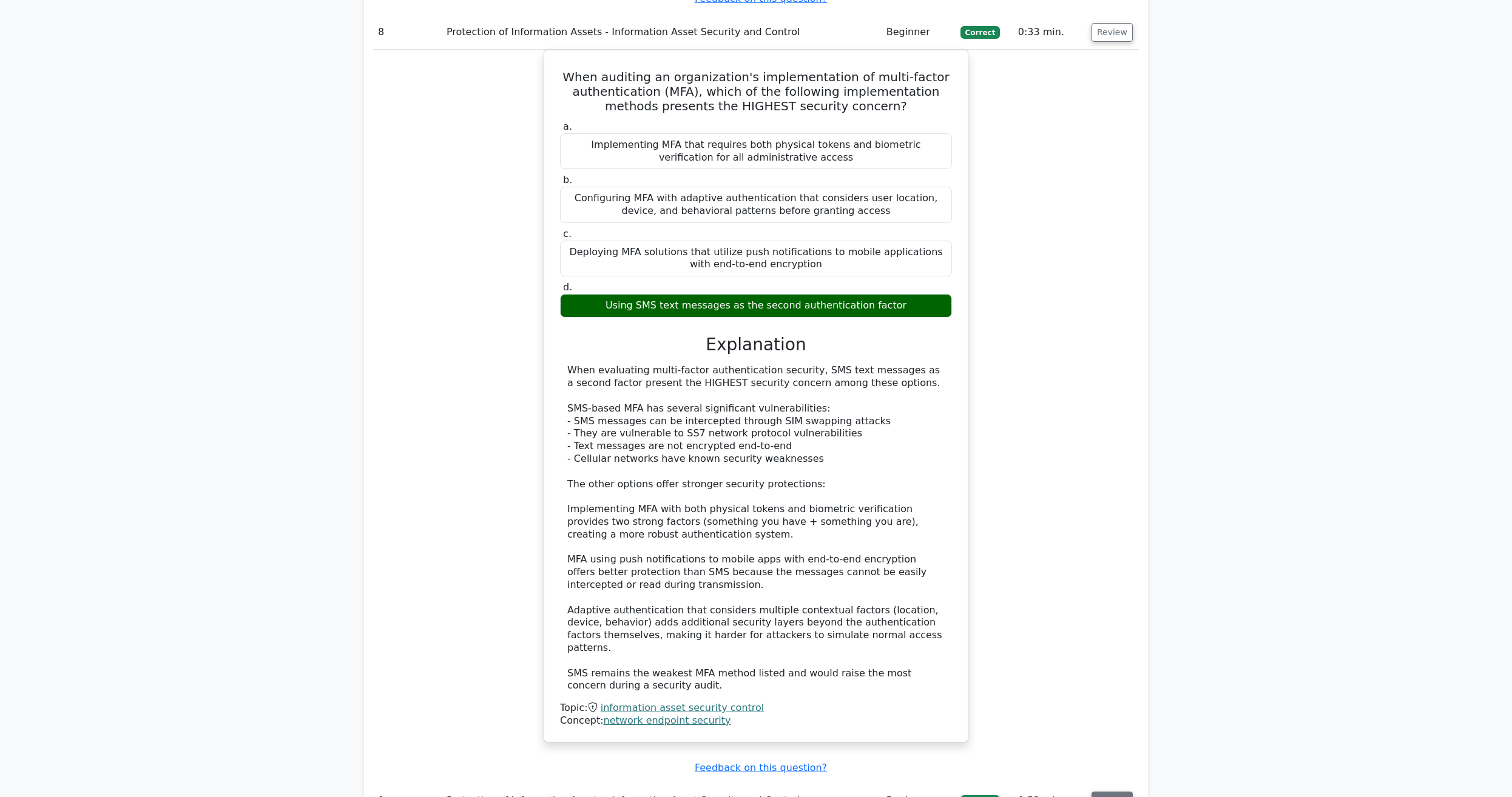
click at [1108, 792] on button "Review" at bounding box center [1112, 801] width 42 height 19
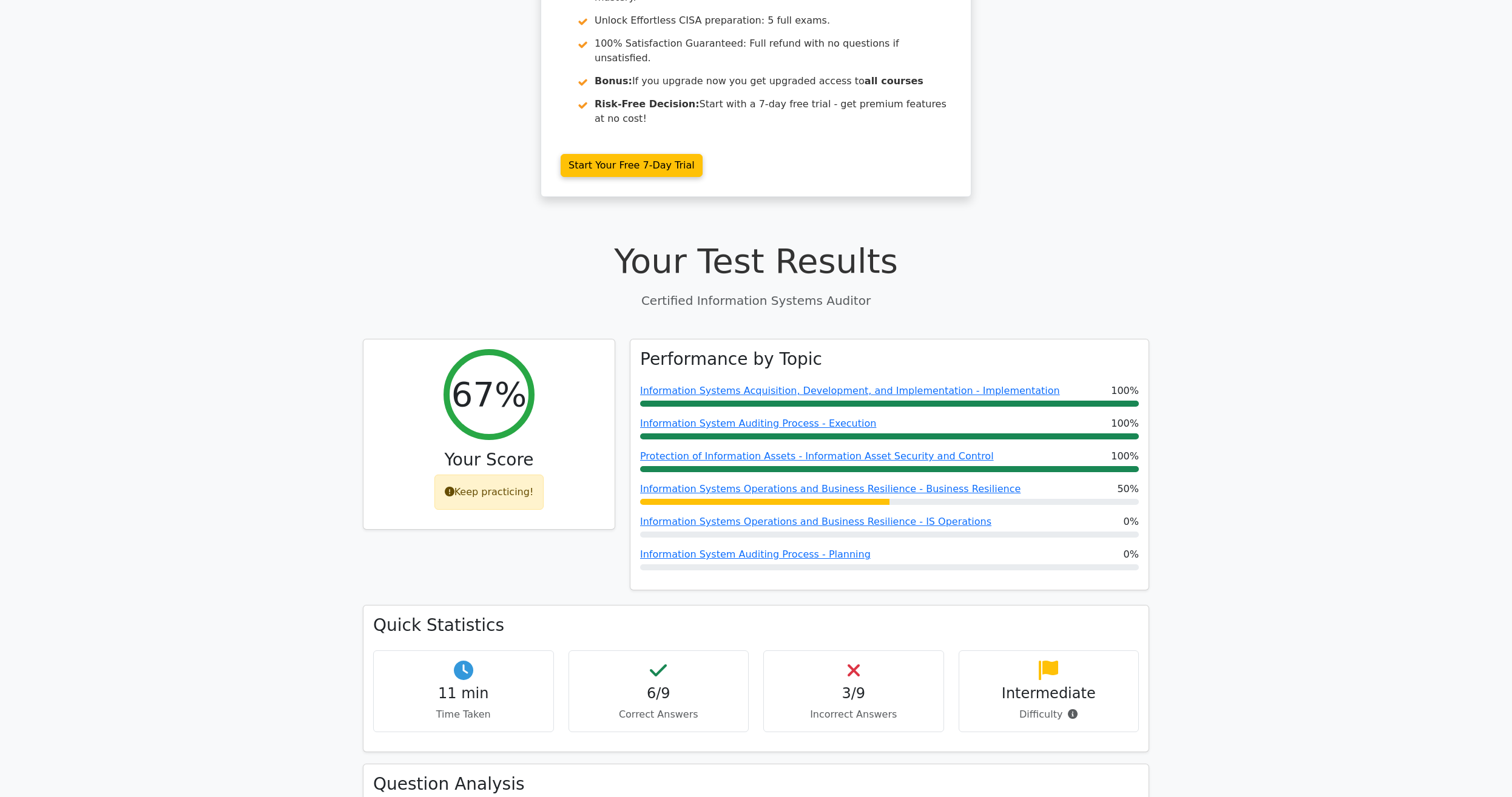
scroll to position [0, 0]
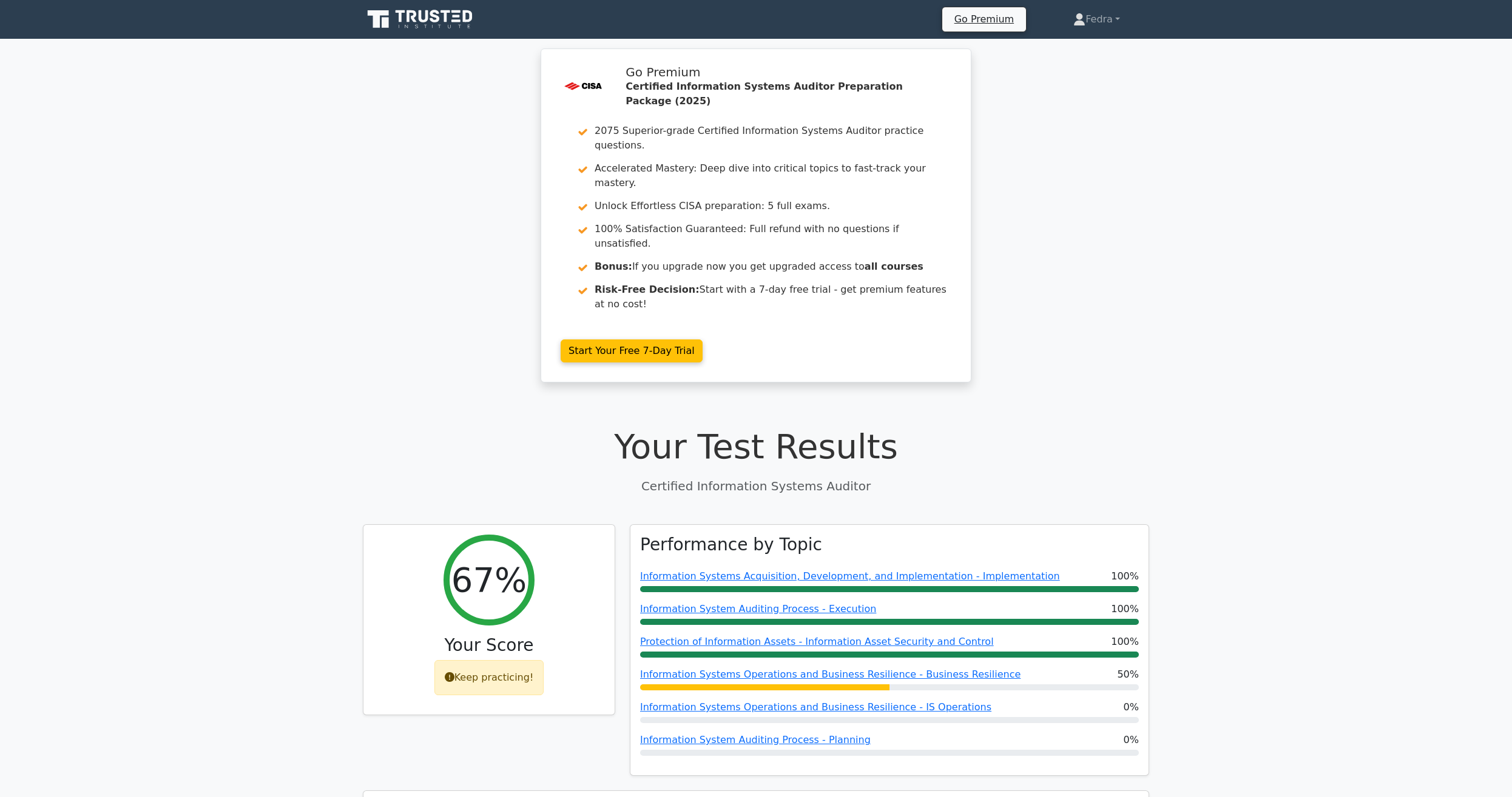
click at [445, 20] on icon at bounding box center [447, 16] width 10 height 12
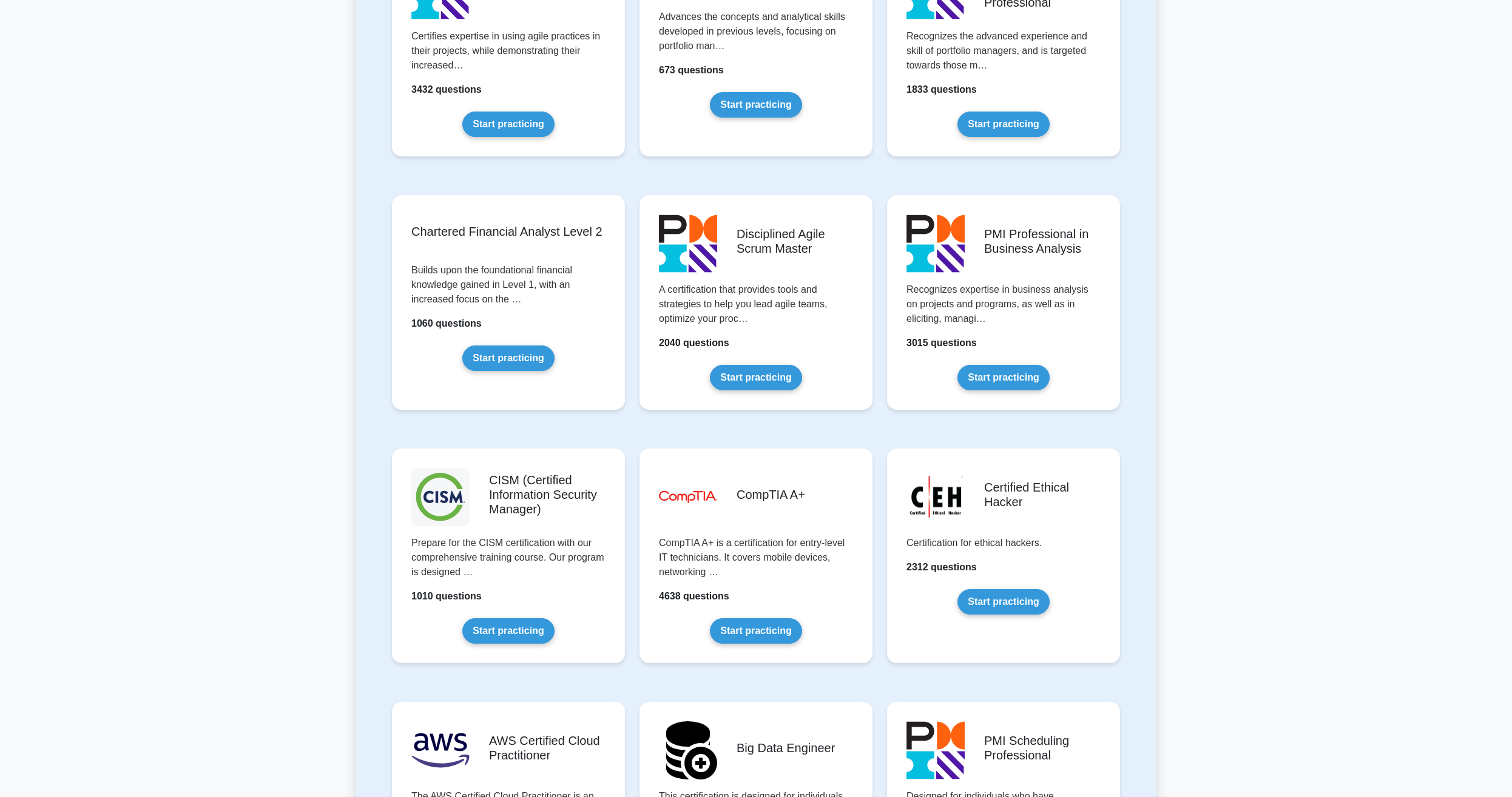
scroll to position [1361, 0]
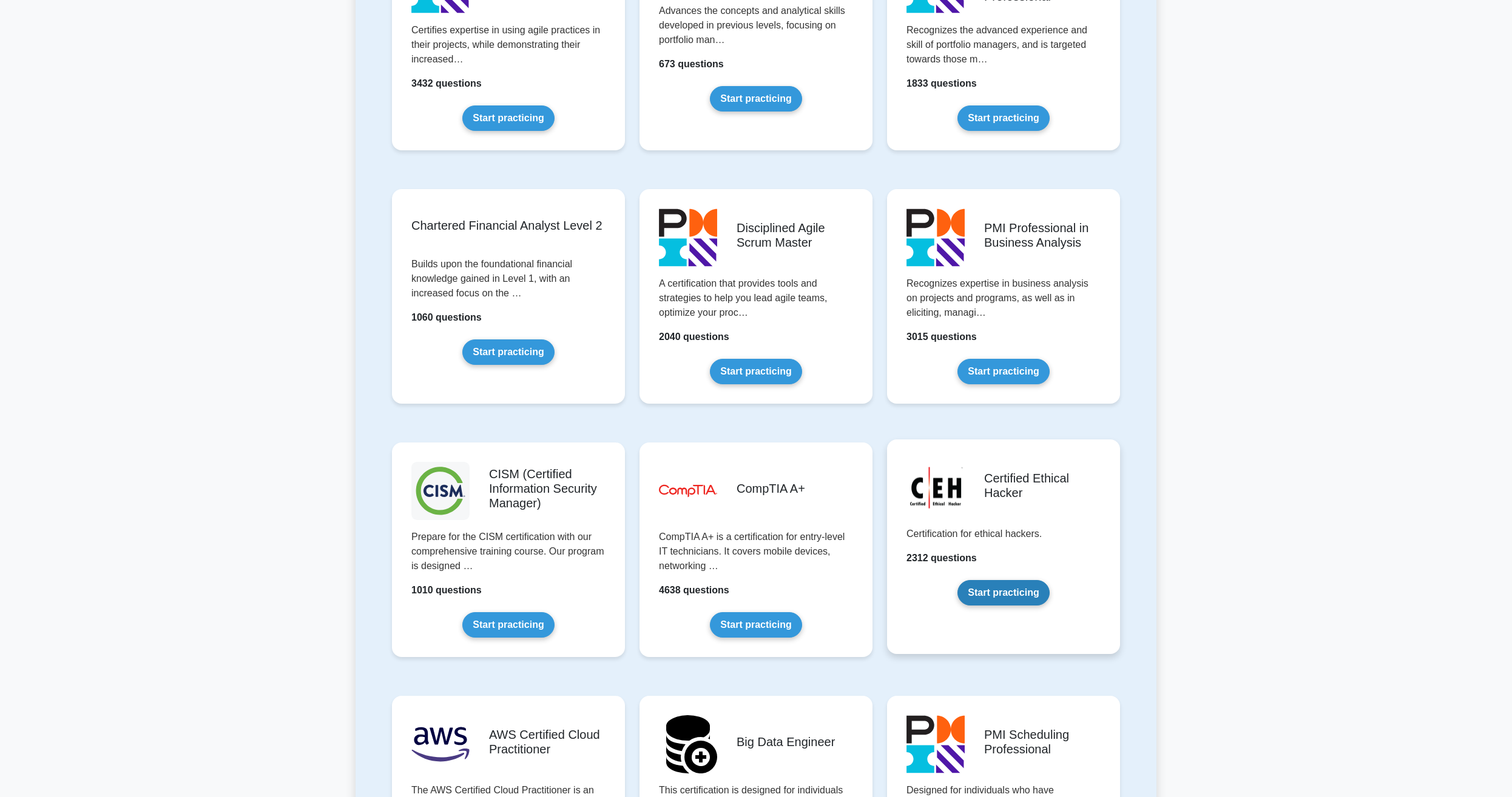
click at [1016, 592] on link "Start practicing" at bounding box center [1003, 594] width 91 height 26
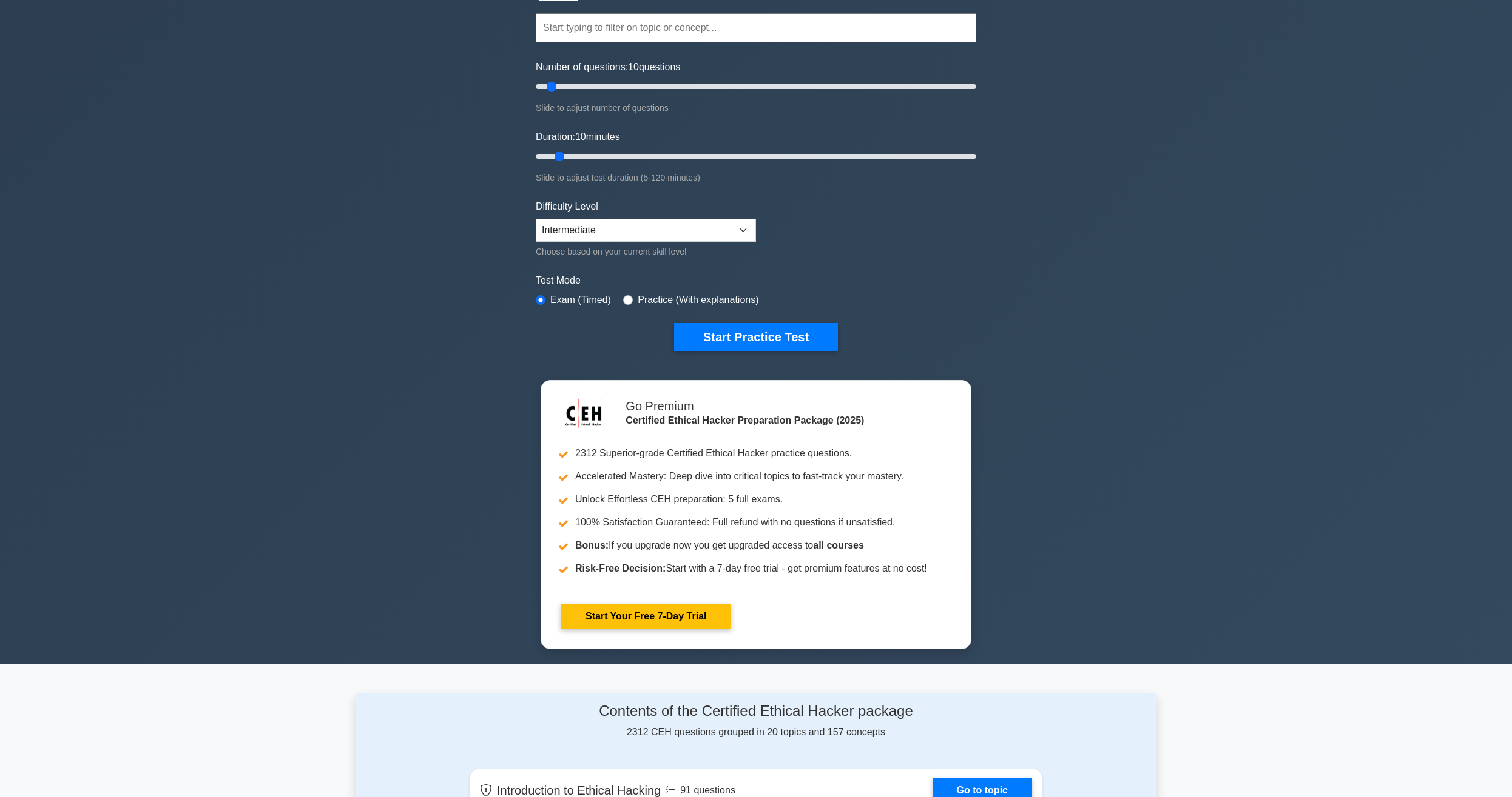
scroll to position [124, 0]
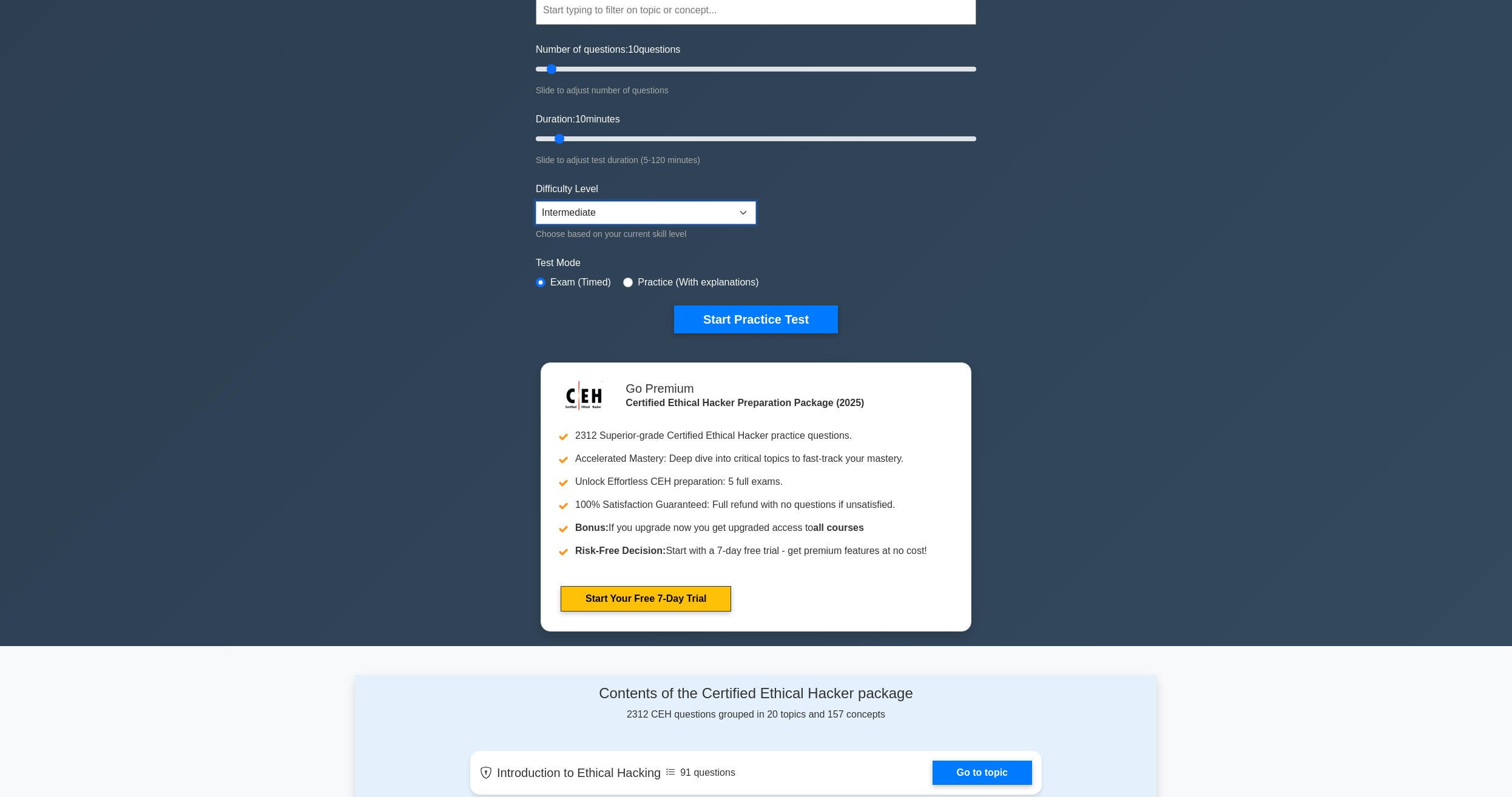
click at [536, 201] on select "Beginner Intermediate Expert" at bounding box center [646, 212] width 220 height 23
click at [747, 209] on select "Beginner Intermediate Expert" at bounding box center [646, 212] width 220 height 23
